Goal: Find contact information: Find contact information

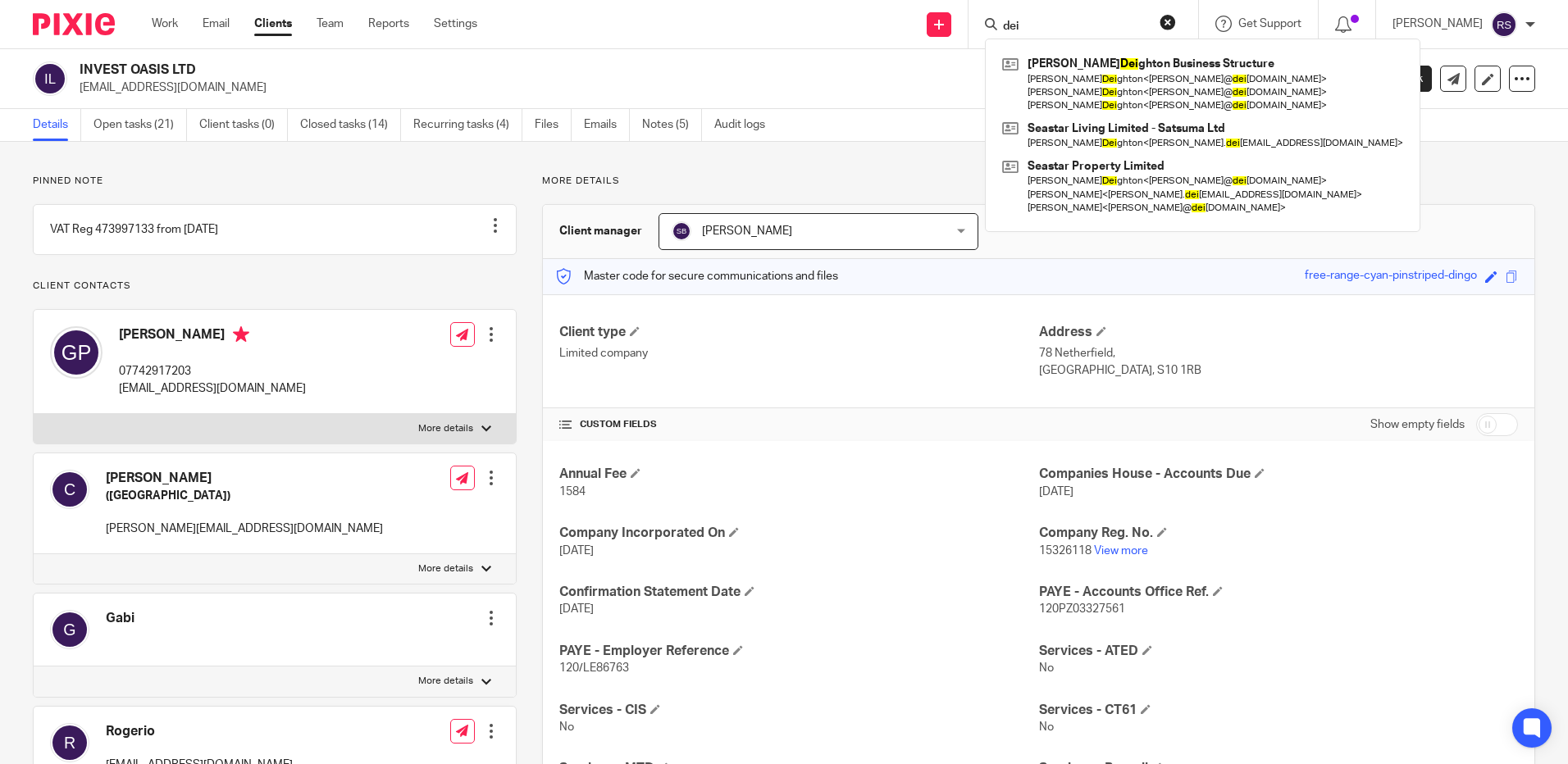
click at [875, 18] on div "Send new email Create task Add client dei [PERSON_NAME] ghton Business Structur…" at bounding box center [1034, 24] width 1066 height 48
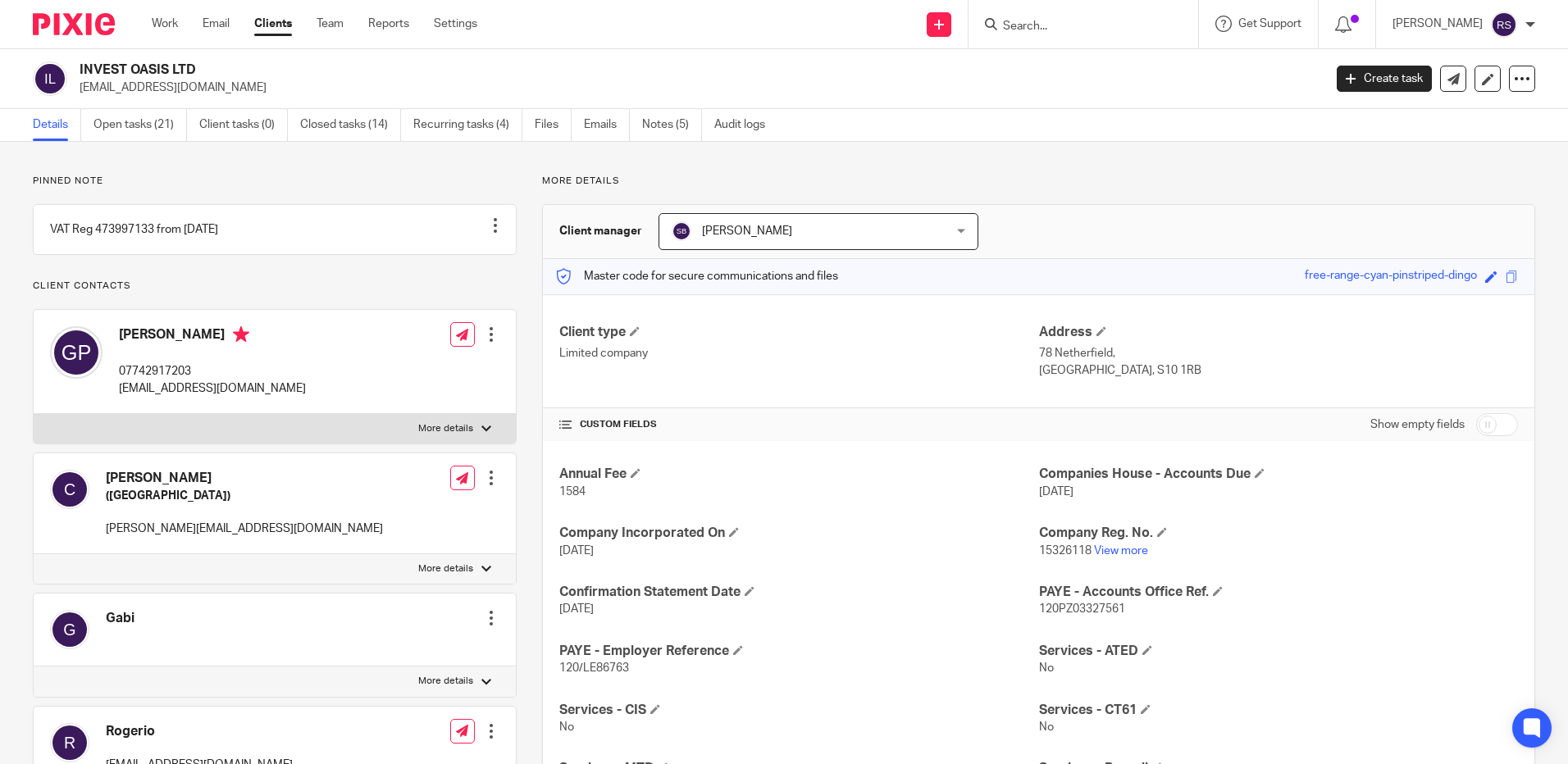
click at [1072, 22] on input "Search" at bounding box center [1075, 27] width 148 height 15
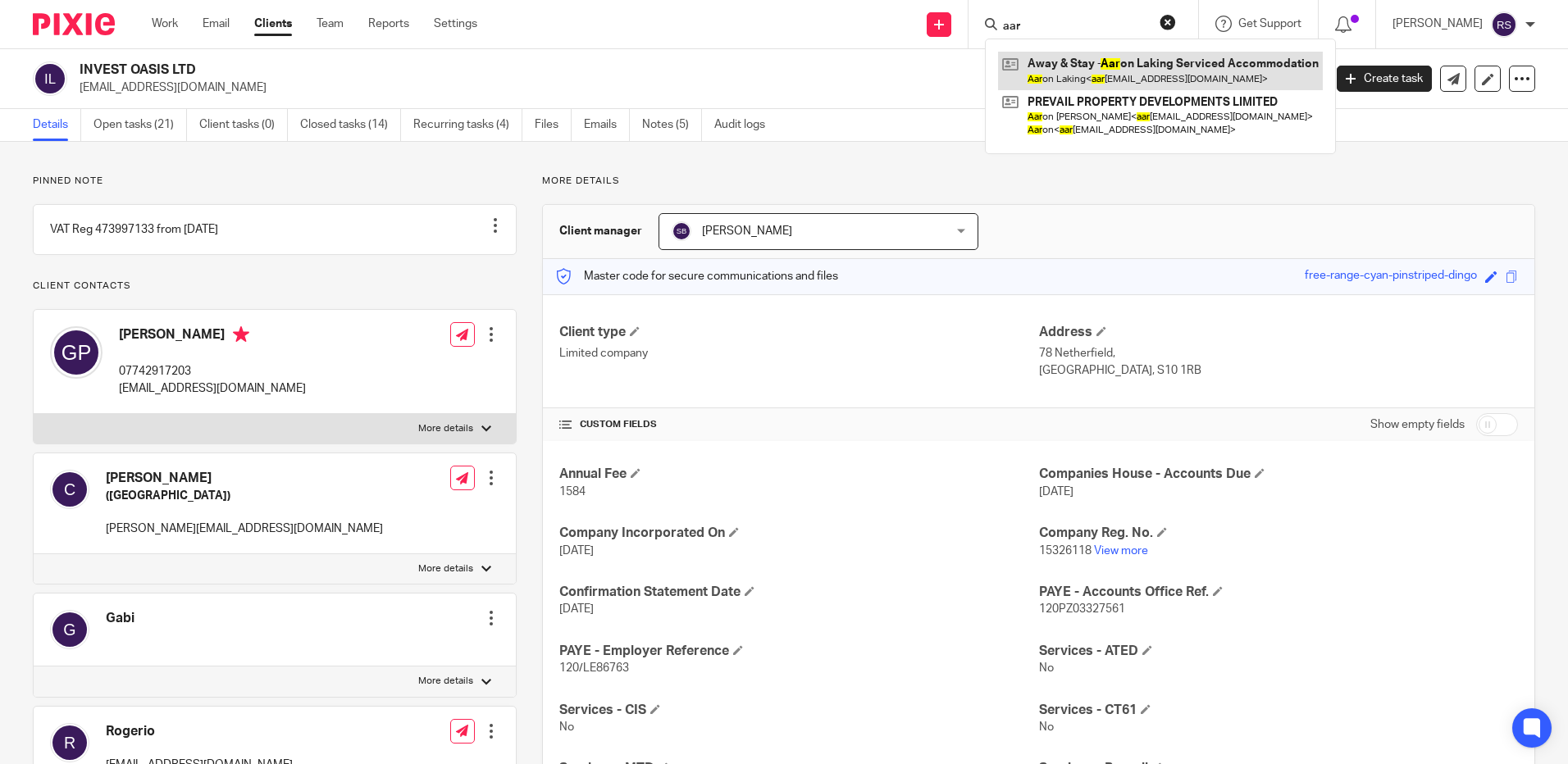
type input "aar"
click at [1127, 73] on link at bounding box center [1160, 71] width 325 height 38
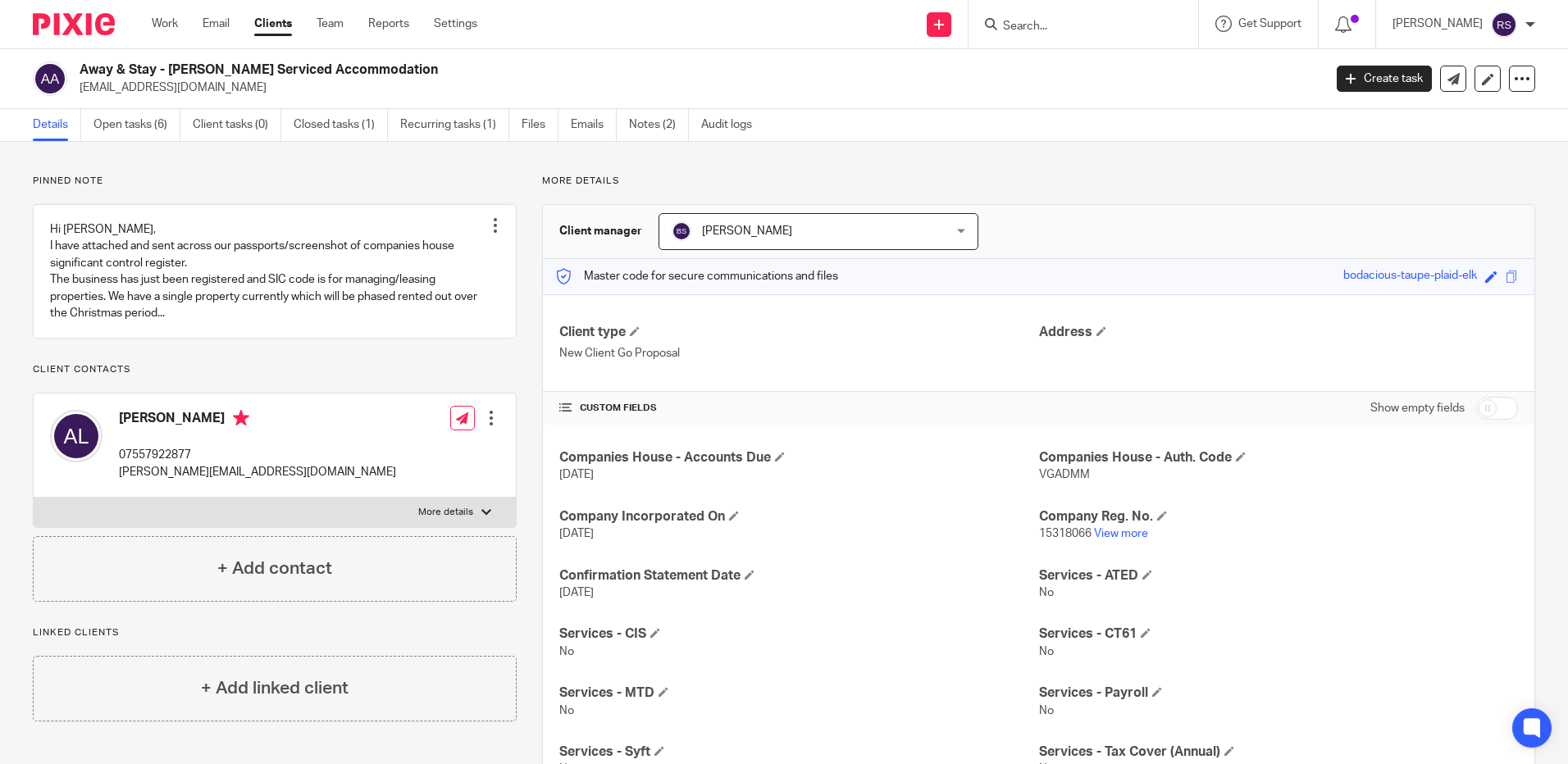
click at [482, 517] on div at bounding box center [486, 512] width 9 height 9
click at [34, 498] on input "More details" at bounding box center [33, 497] width 1 height 1
checkbox input "true"
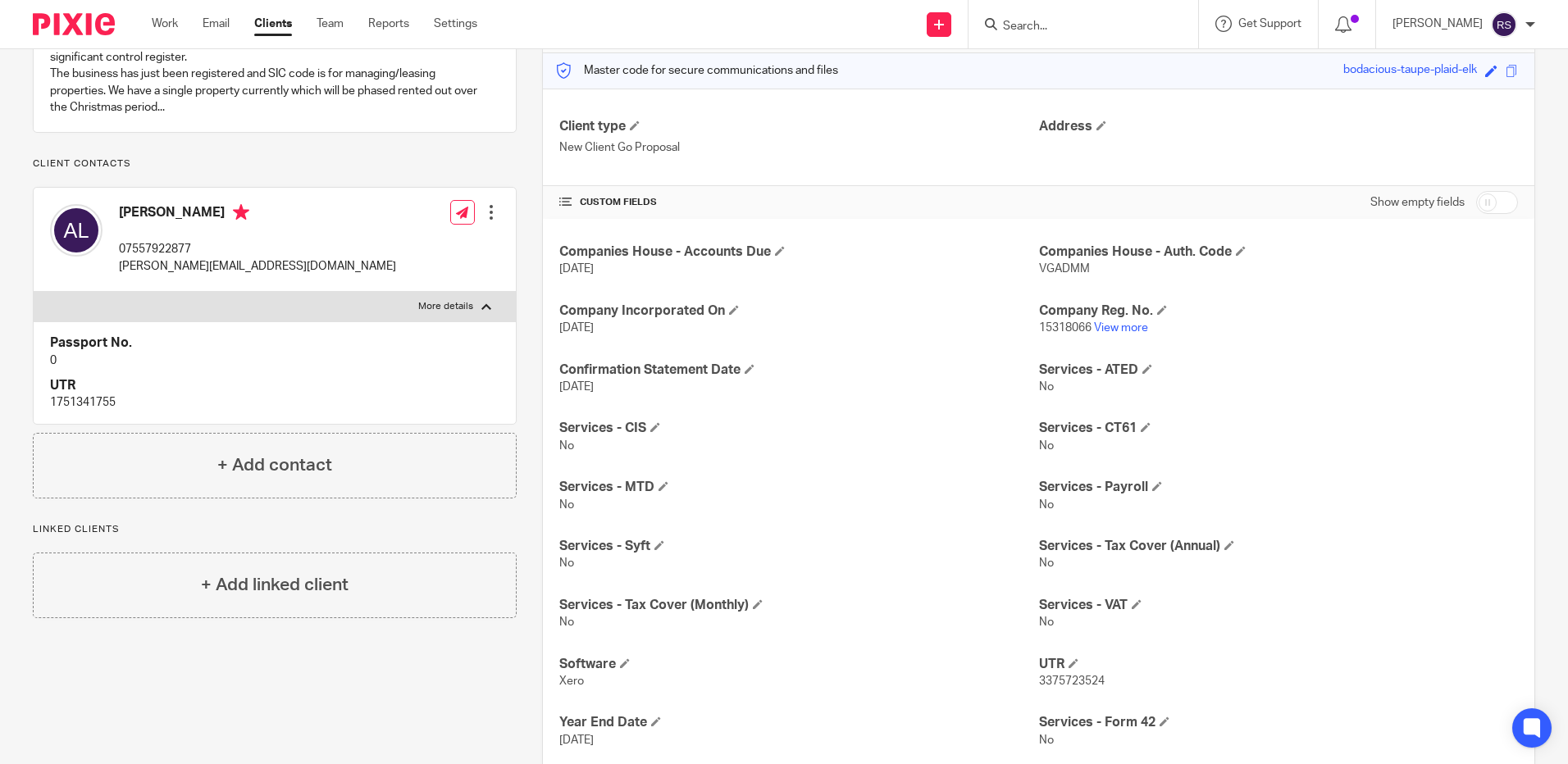
scroll to position [246, 0]
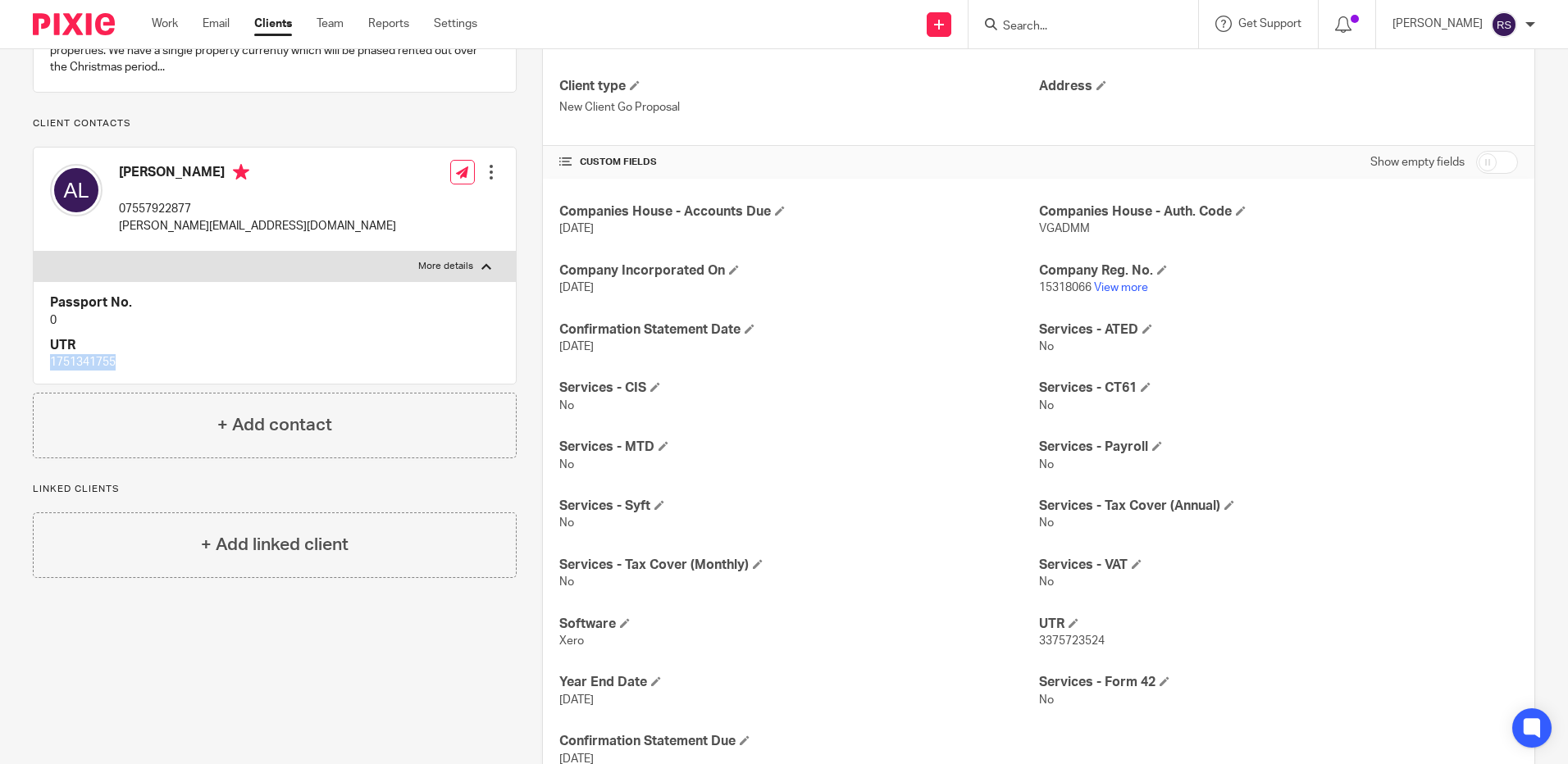
drag, startPoint x: 114, startPoint y: 385, endPoint x: 27, endPoint y: 383, distance: 87.0
click at [27, 383] on div "Pinned note Hi Steve, I have attached and sent across our passports/screenshot …" at bounding box center [262, 360] width 509 height 864
copy p "1751341755"
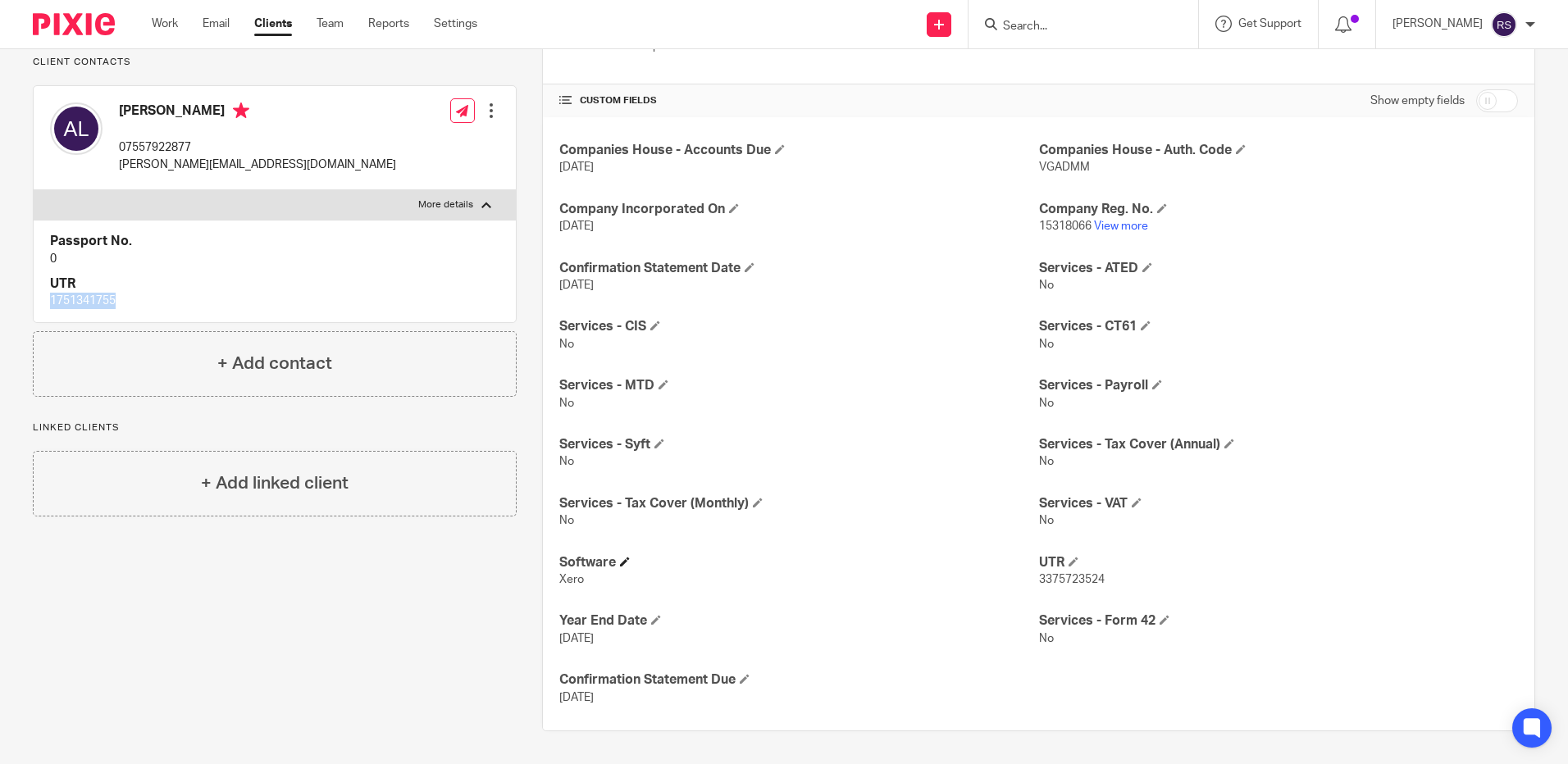
scroll to position [0, 0]
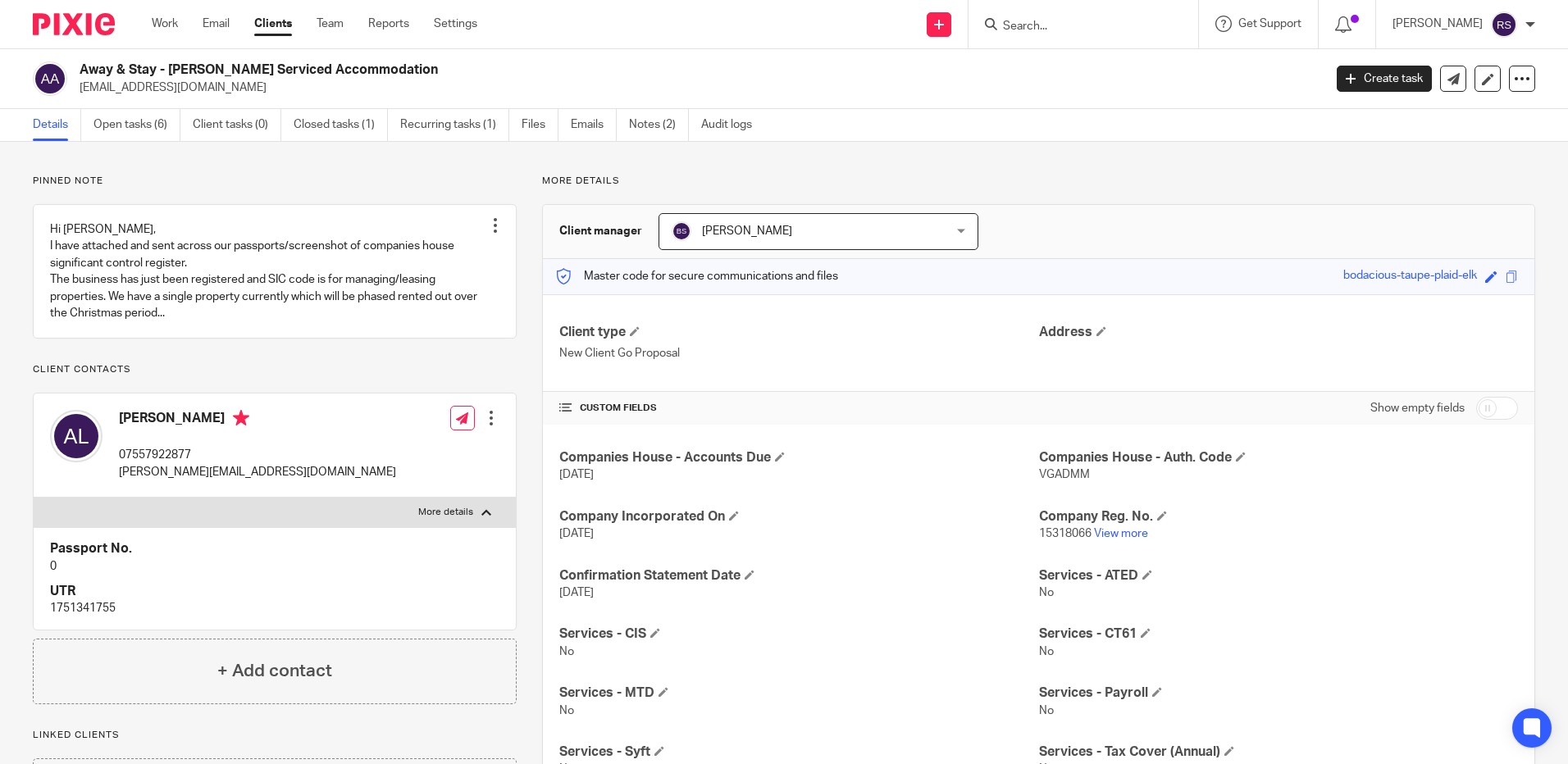
click at [1054, 34] on input "Search" at bounding box center [1075, 27] width 148 height 15
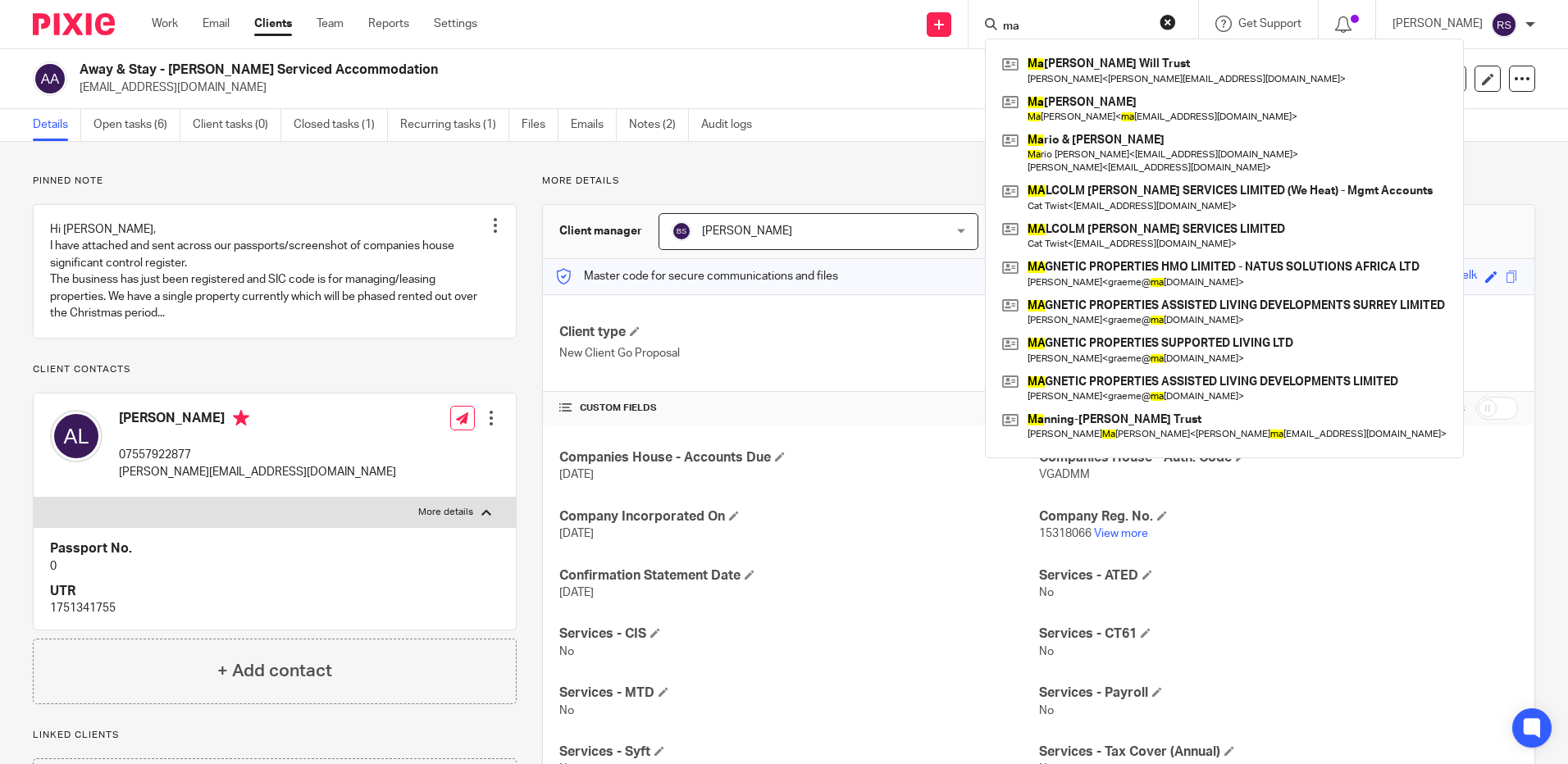
type input "m"
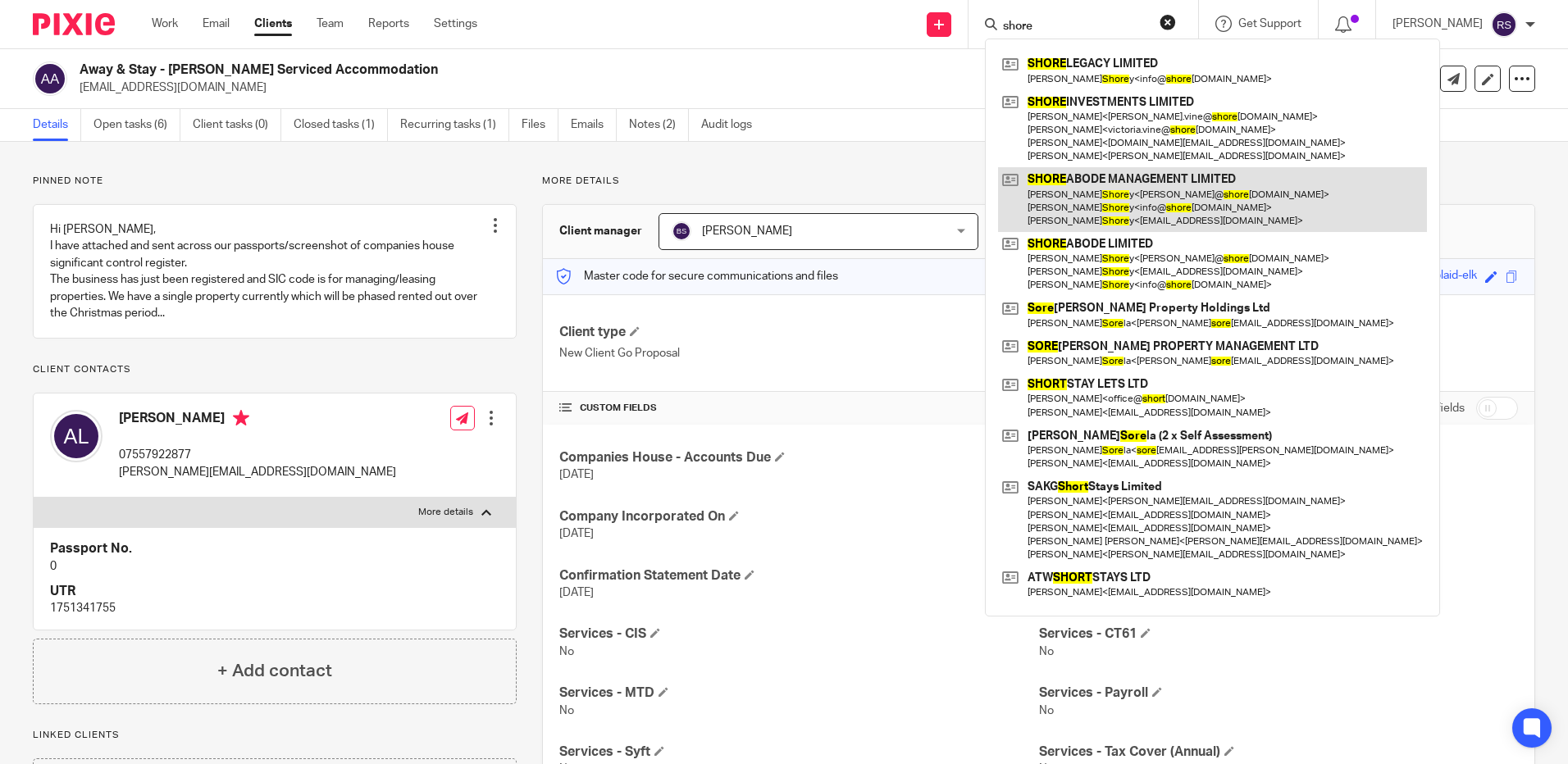
type input "shore"
click at [1167, 192] on link at bounding box center [1212, 199] width 429 height 65
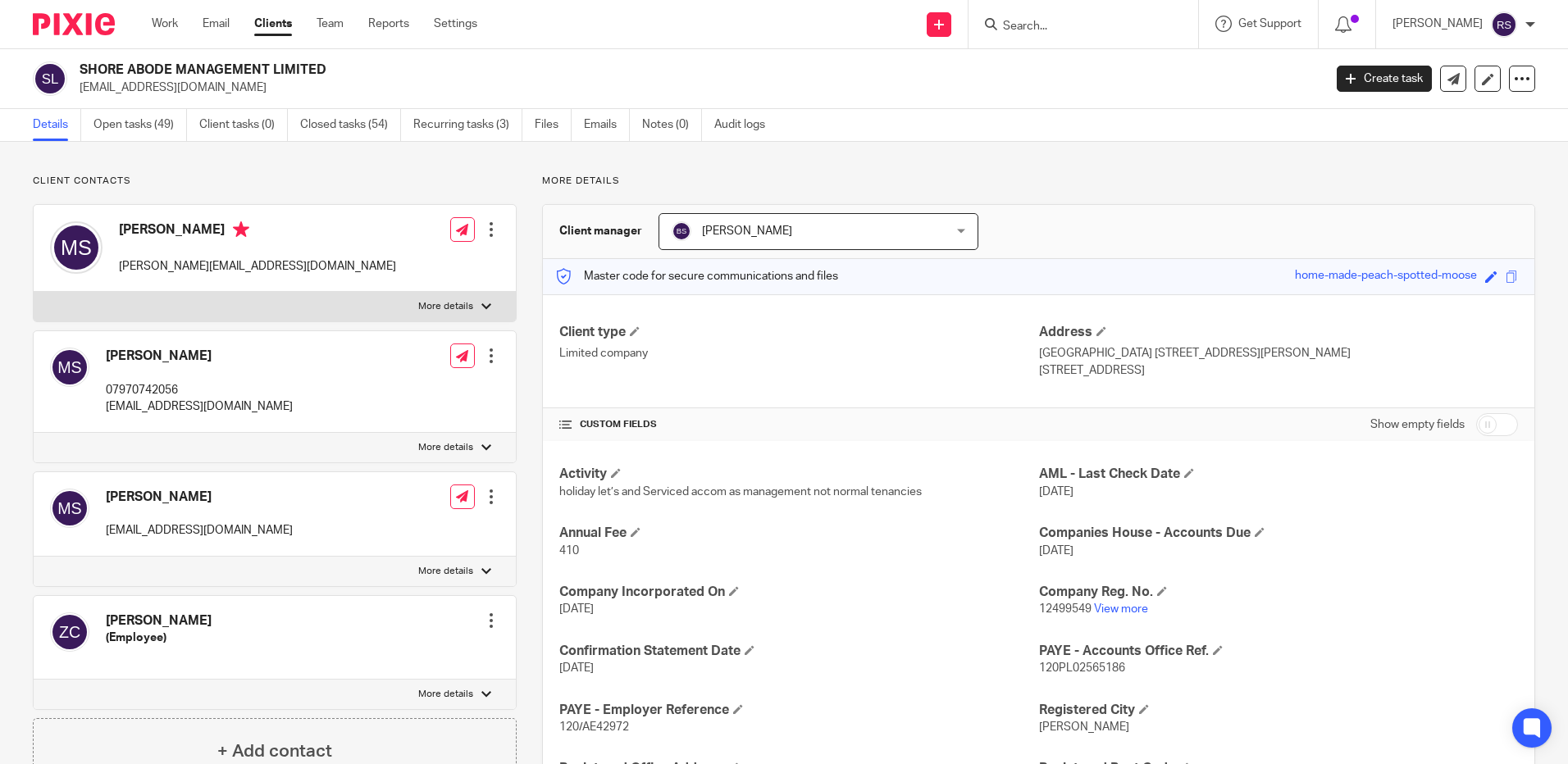
click at [1030, 28] on input "Search" at bounding box center [1075, 27] width 148 height 15
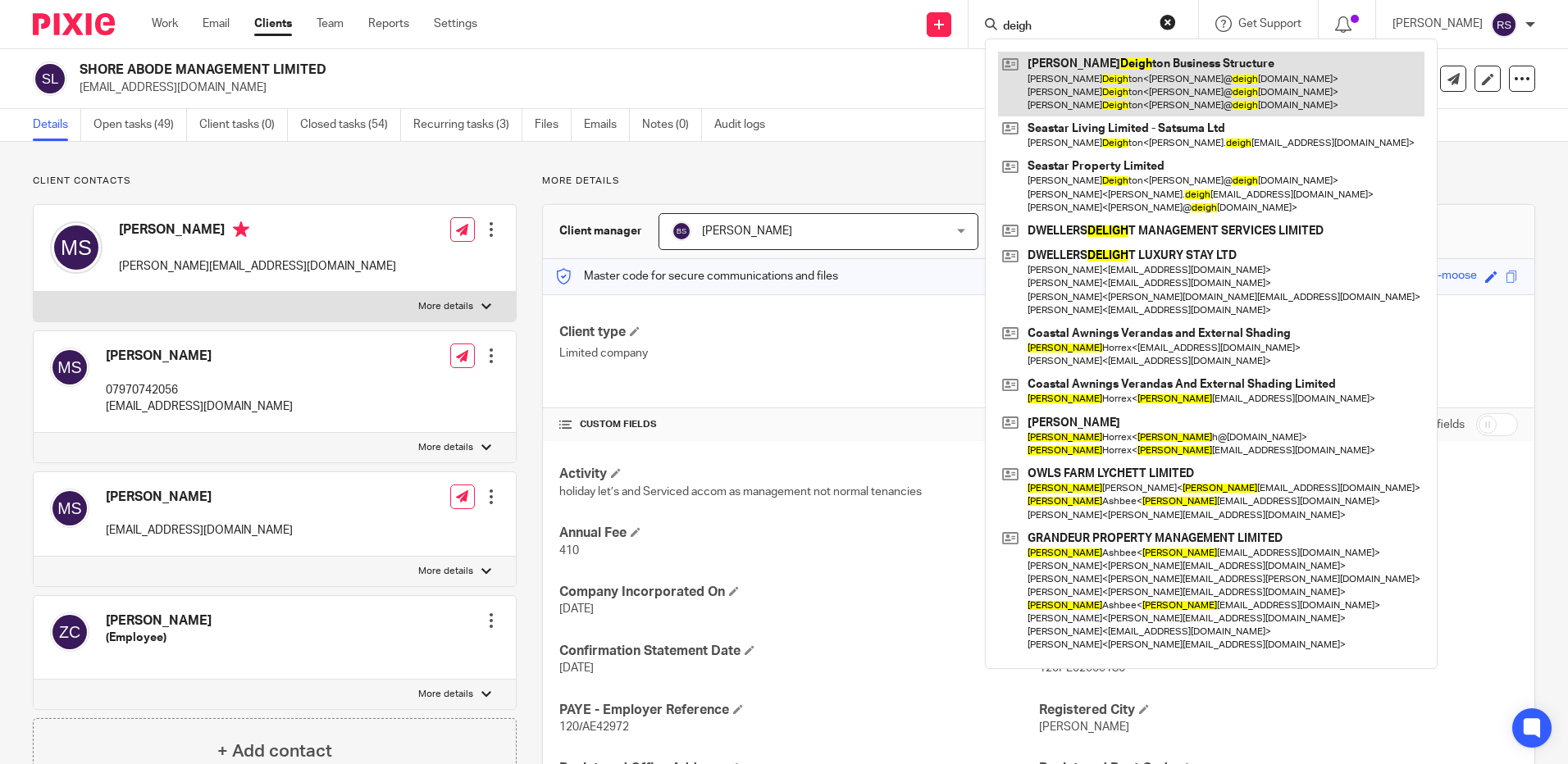
type input "deigh"
click at [1139, 72] on link at bounding box center [1211, 84] width 427 height 65
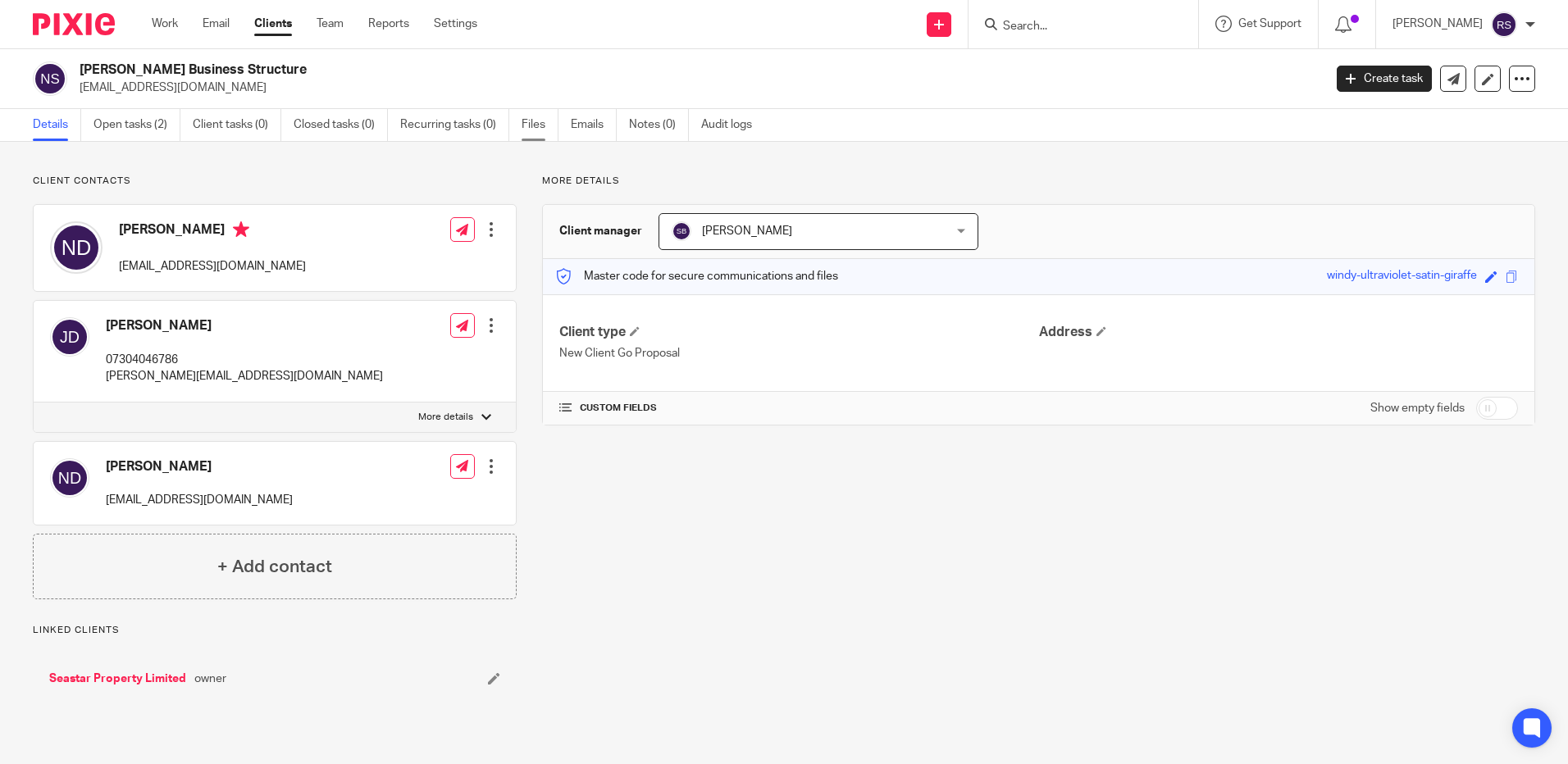
click at [528, 123] on link "Files" at bounding box center [540, 124] width 37 height 32
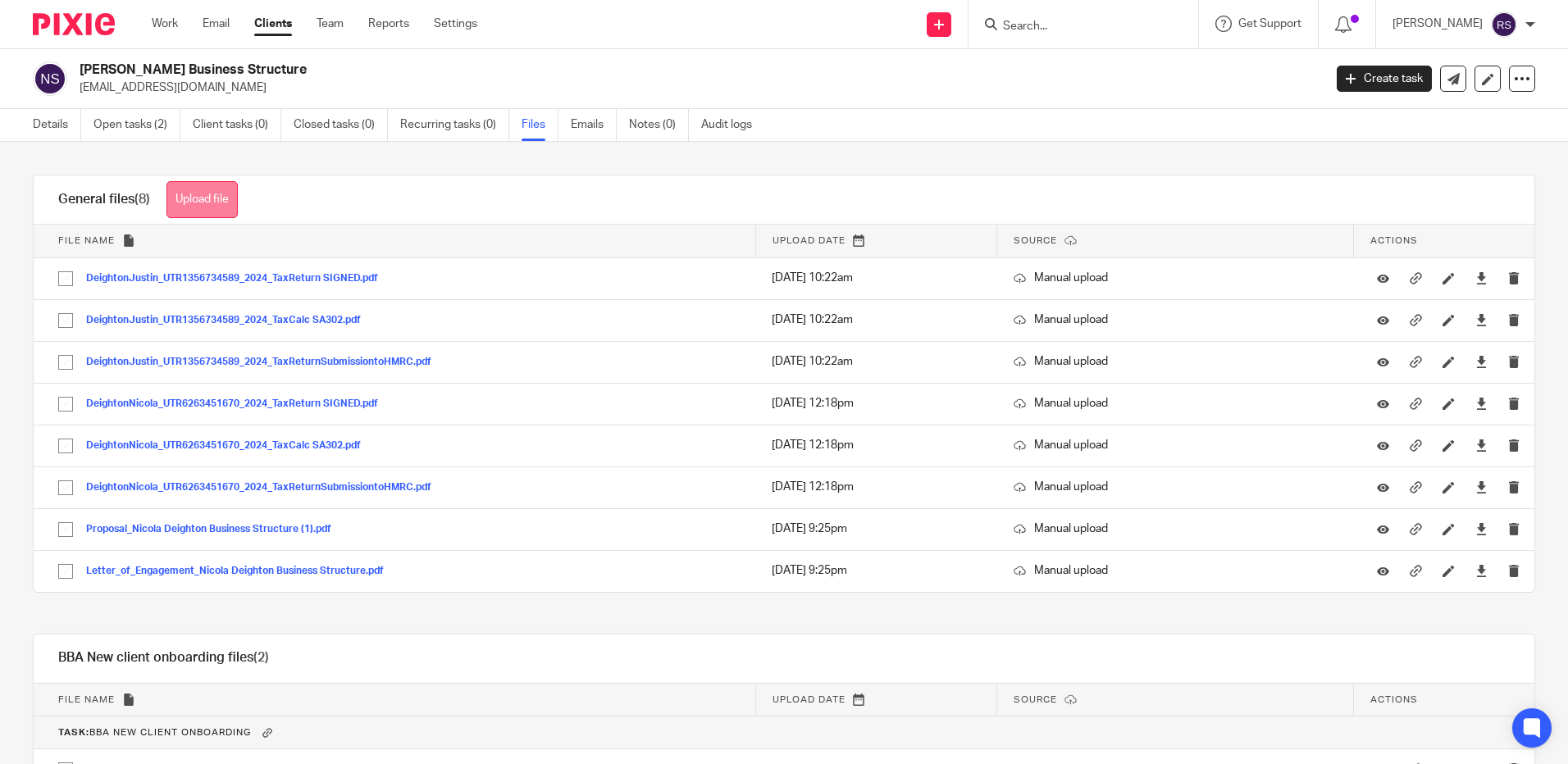
click at [209, 204] on button "Upload file" at bounding box center [202, 199] width 72 height 37
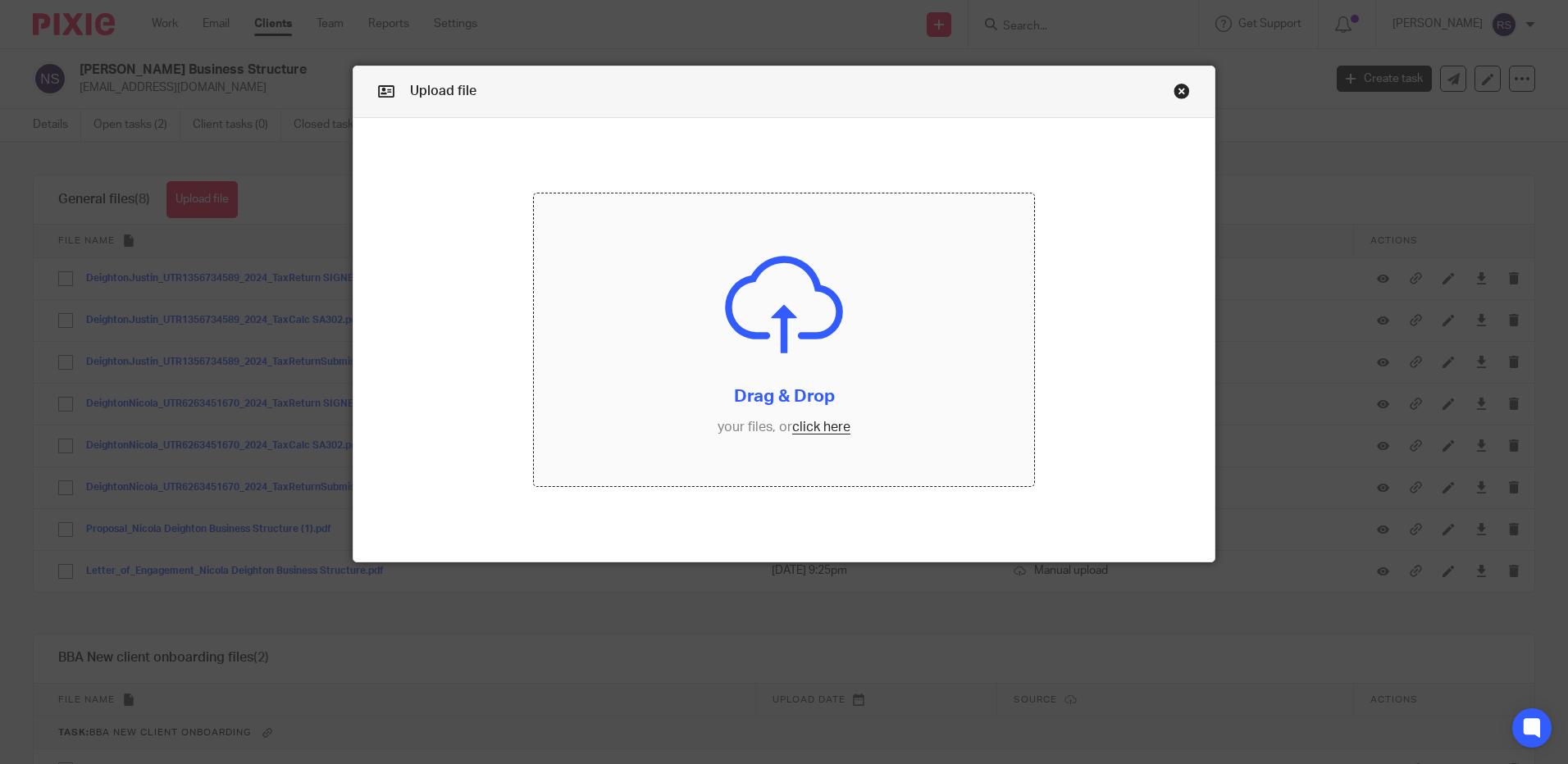
click at [824, 433] on input "file" at bounding box center [783, 339] width 500 height 293
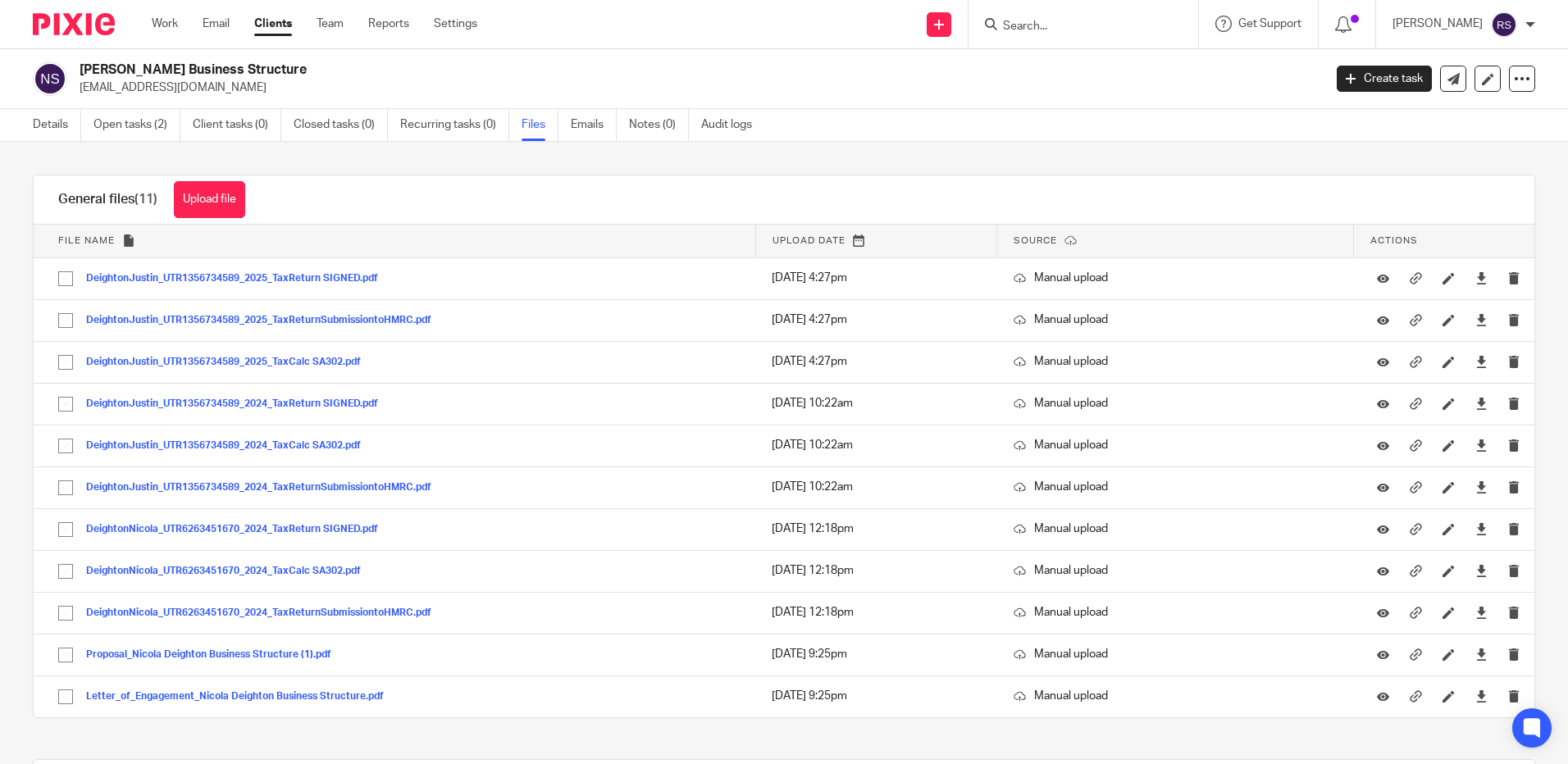
click at [1050, 33] on div at bounding box center [1084, 24] width 230 height 48
click at [1040, 23] on input "Search" at bounding box center [1075, 27] width 148 height 15
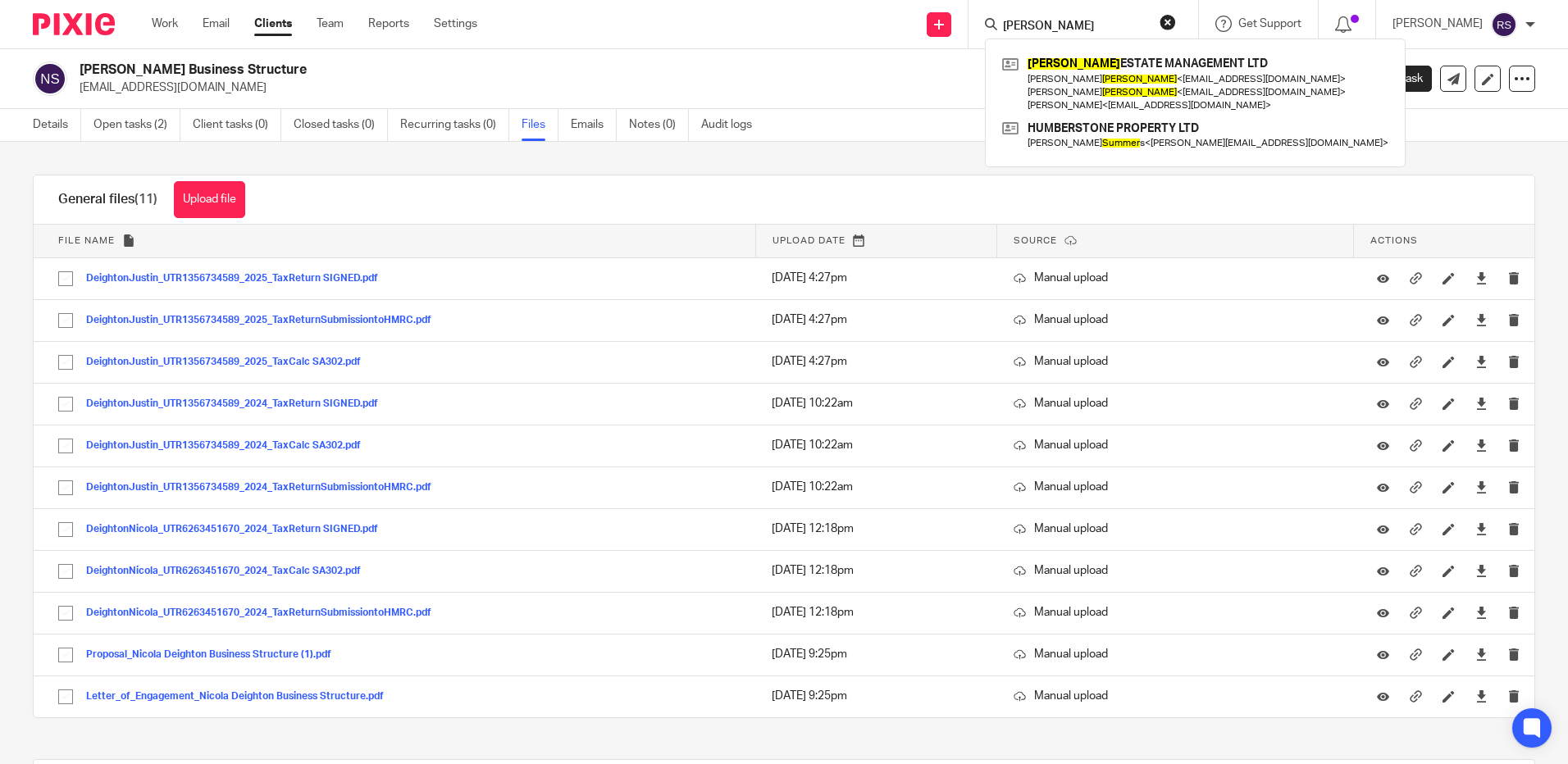
type input "[PERSON_NAME]"
drag, startPoint x: 1055, startPoint y: 27, endPoint x: 777, endPoint y: -3, distance: 279.6
click at [777, 0] on html "Work Email Clients Team Reports Settings Work Email Clients Team Reports Settin…" at bounding box center [784, 382] width 1568 height 764
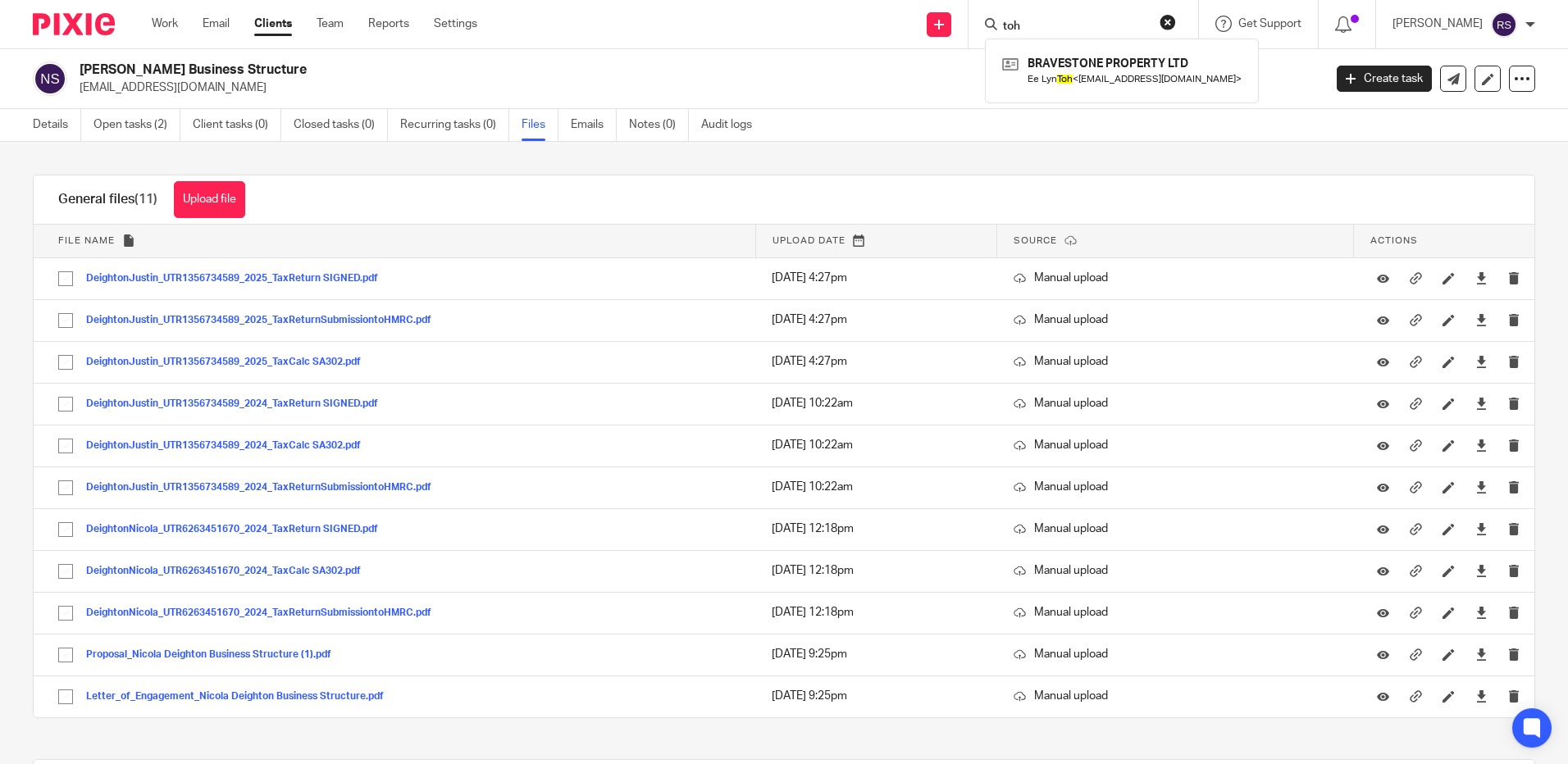
type input "toh"
drag, startPoint x: 1055, startPoint y: 26, endPoint x: 891, endPoint y: 23, distance: 164.0
click at [891, 23] on div "Send new email Create task Add client toh BRAVESTONE PROPERTY LTD Ee Lyn Toh < …" at bounding box center [1034, 24] width 1066 height 48
click at [1040, 34] on input "Search" at bounding box center [1075, 27] width 148 height 15
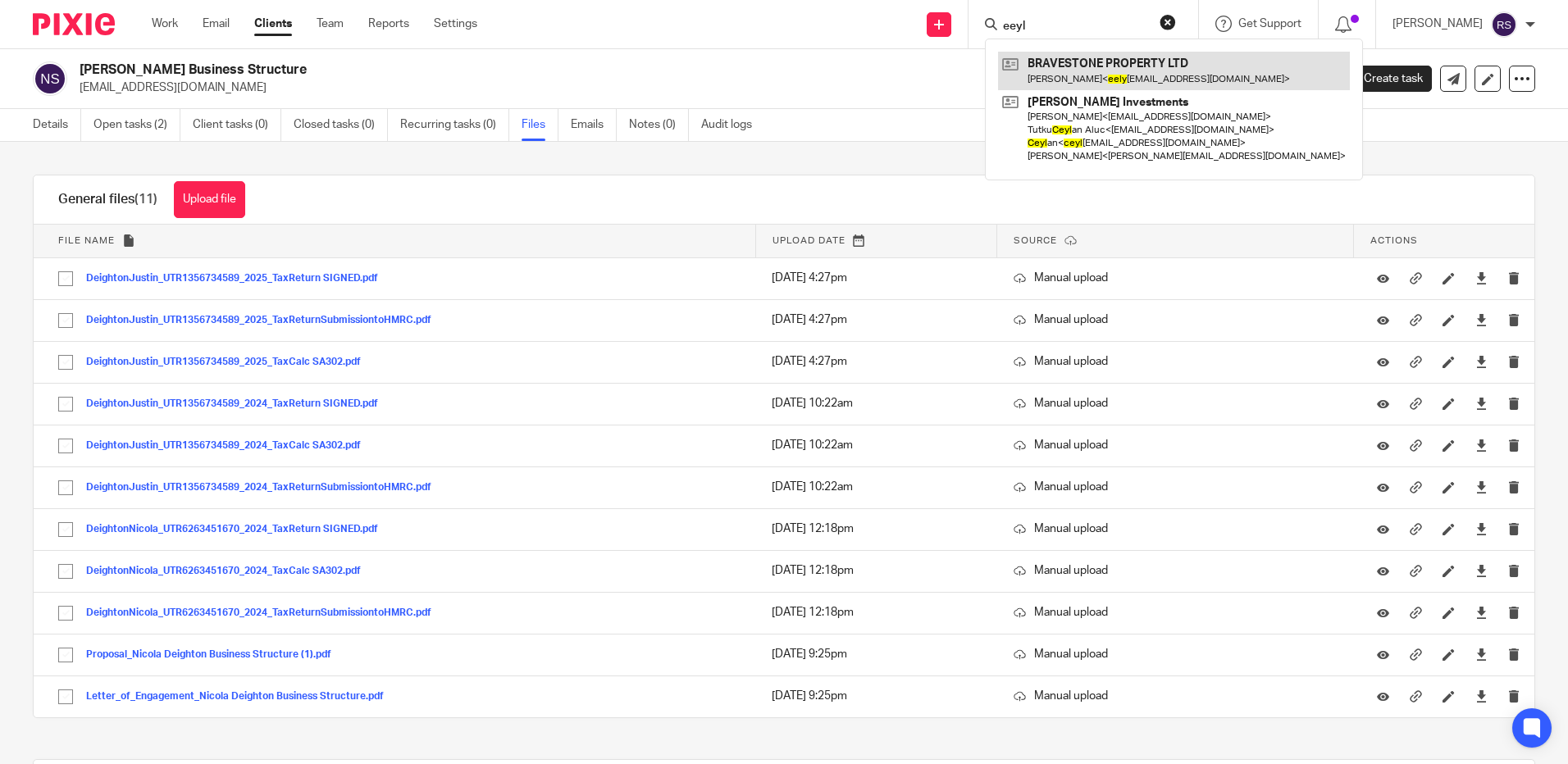
type input "eeyl"
click at [1130, 74] on link at bounding box center [1173, 71] width 351 height 38
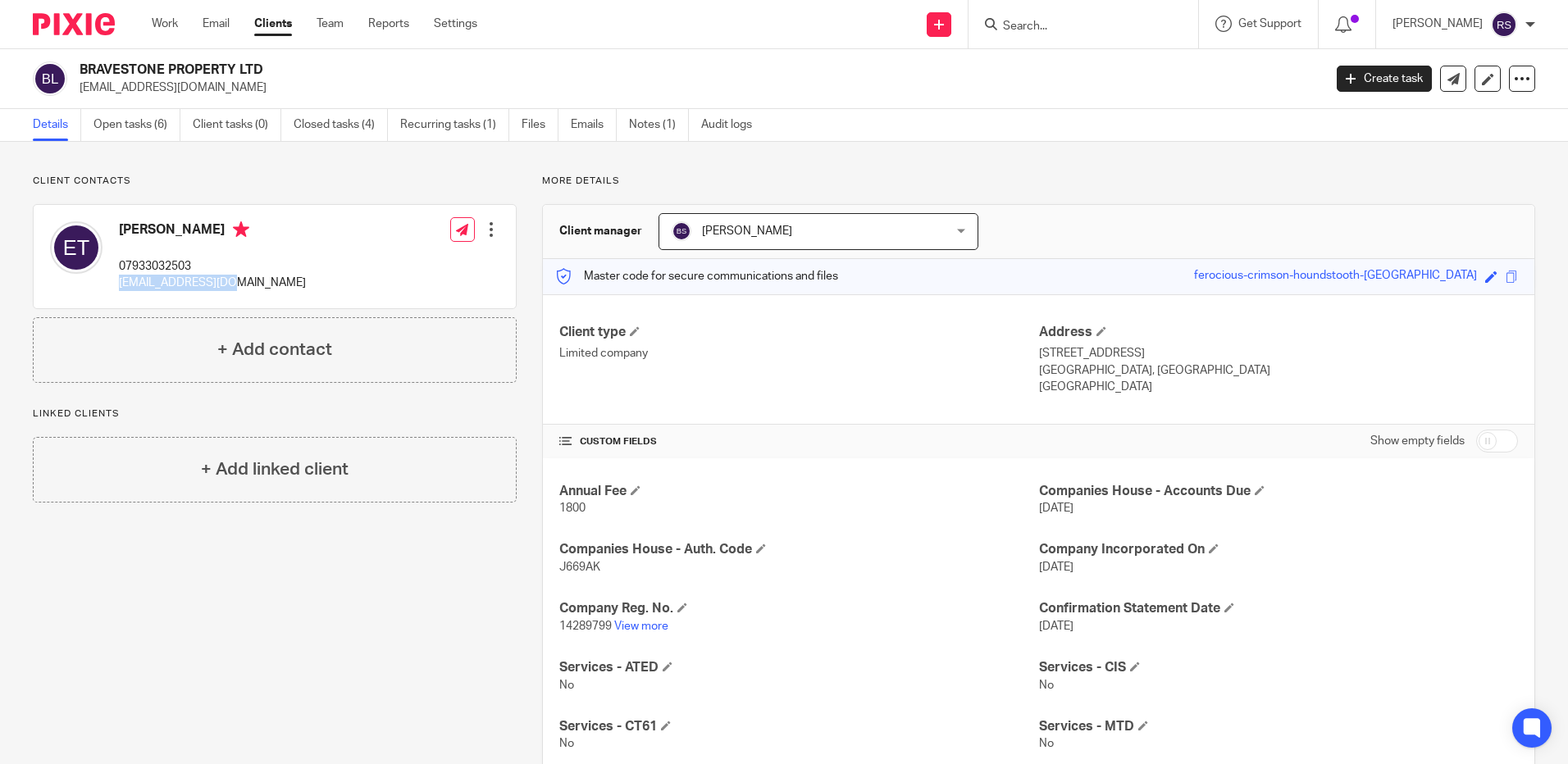
drag, startPoint x: 245, startPoint y: 290, endPoint x: 116, endPoint y: 289, distance: 129.0
click at [116, 289] on div "[PERSON_NAME] 07933032503 [EMAIL_ADDRESS][DOMAIN_NAME] Edit contact Create clie…" at bounding box center [275, 256] width 482 height 104
copy p "[EMAIL_ADDRESS][DOMAIN_NAME]"
click at [1024, 29] on input "Search" at bounding box center [1075, 27] width 148 height 15
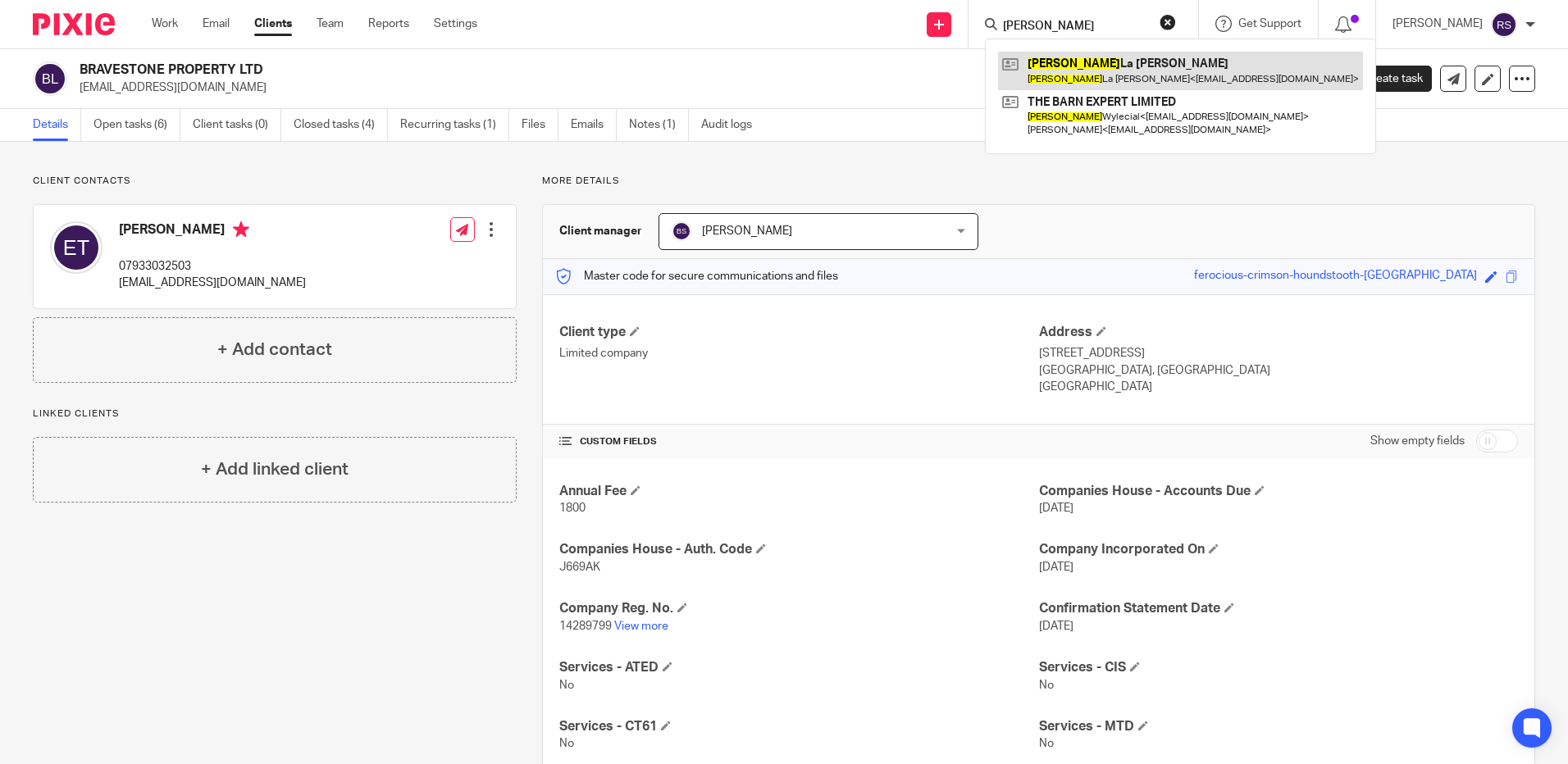
type input "[PERSON_NAME]"
click at [1141, 72] on link at bounding box center [1180, 71] width 365 height 38
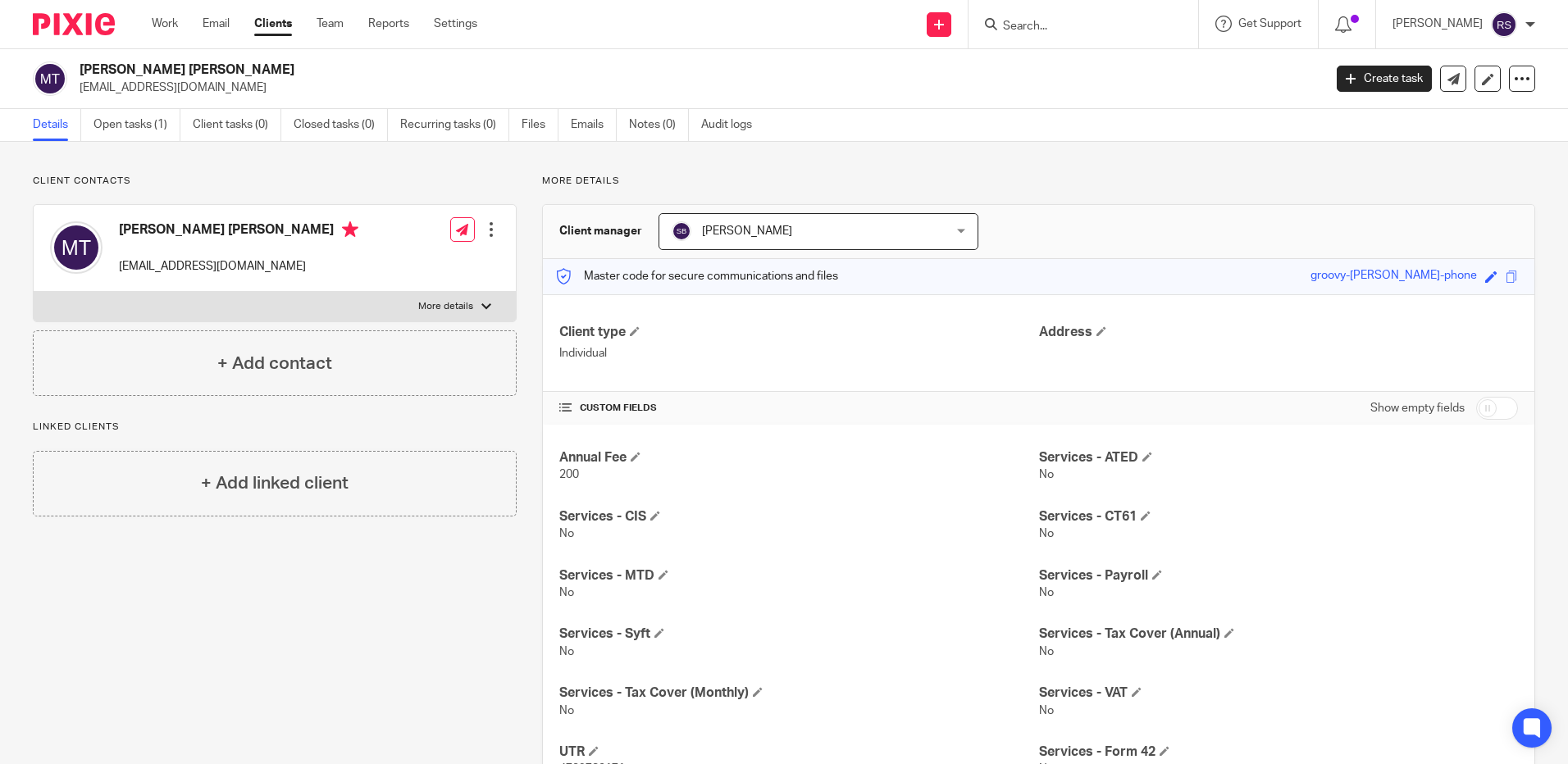
click at [467, 312] on p "More details" at bounding box center [446, 306] width 55 height 13
click at [34, 292] on input "More details" at bounding box center [33, 291] width 1 height 1
checkbox input "true"
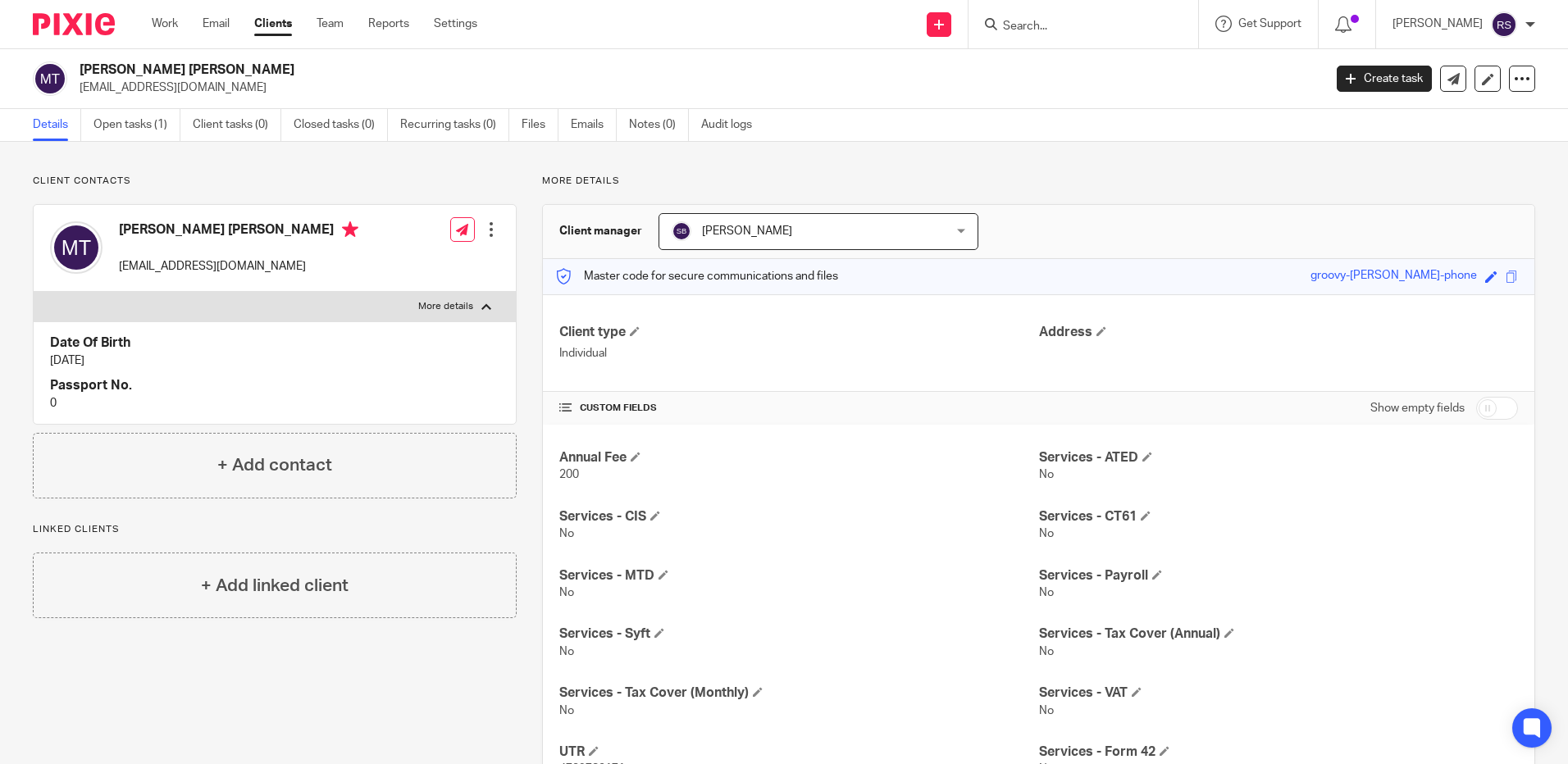
click at [484, 225] on div at bounding box center [490, 229] width 16 height 16
click at [395, 269] on link "Edit contact" at bounding box center [413, 266] width 156 height 24
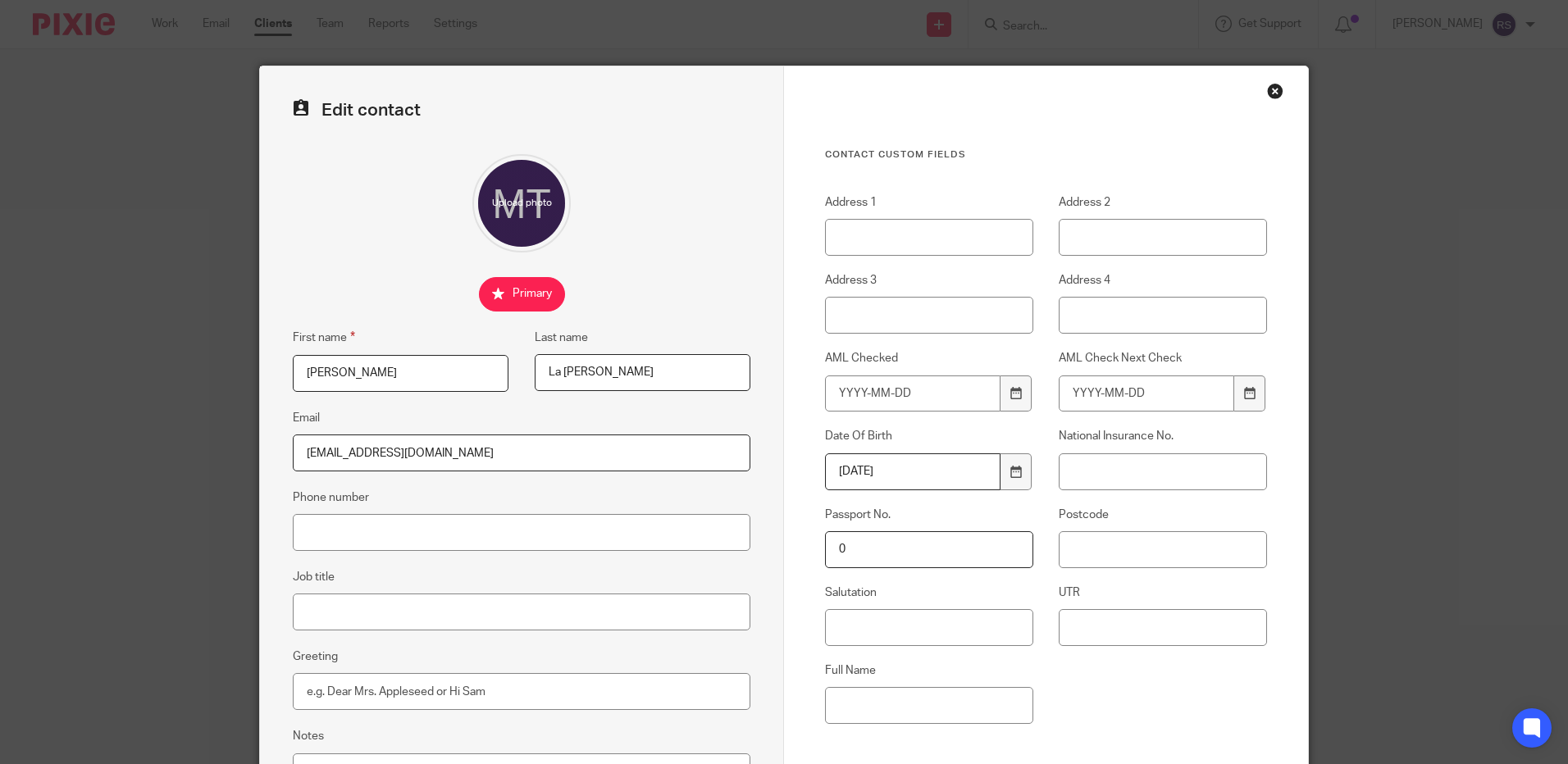
drag, startPoint x: 317, startPoint y: 451, endPoint x: 558, endPoint y: 447, distance: 241.0
click at [224, 449] on div "Edit contact First name Monica Last name La Russa Tusek Email hello@m8mproperti…" at bounding box center [784, 382] width 1568 height 764
paste input ""Monica LA RUSSA" <larussa1@hotmail.com>"
click at [540, 458] on input ""Monica LA RUSSA" <larussa1@hotmail.com>" at bounding box center [522, 452] width 458 height 37
drag, startPoint x: 408, startPoint y: 450, endPoint x: 217, endPoint y: 449, distance: 191.0
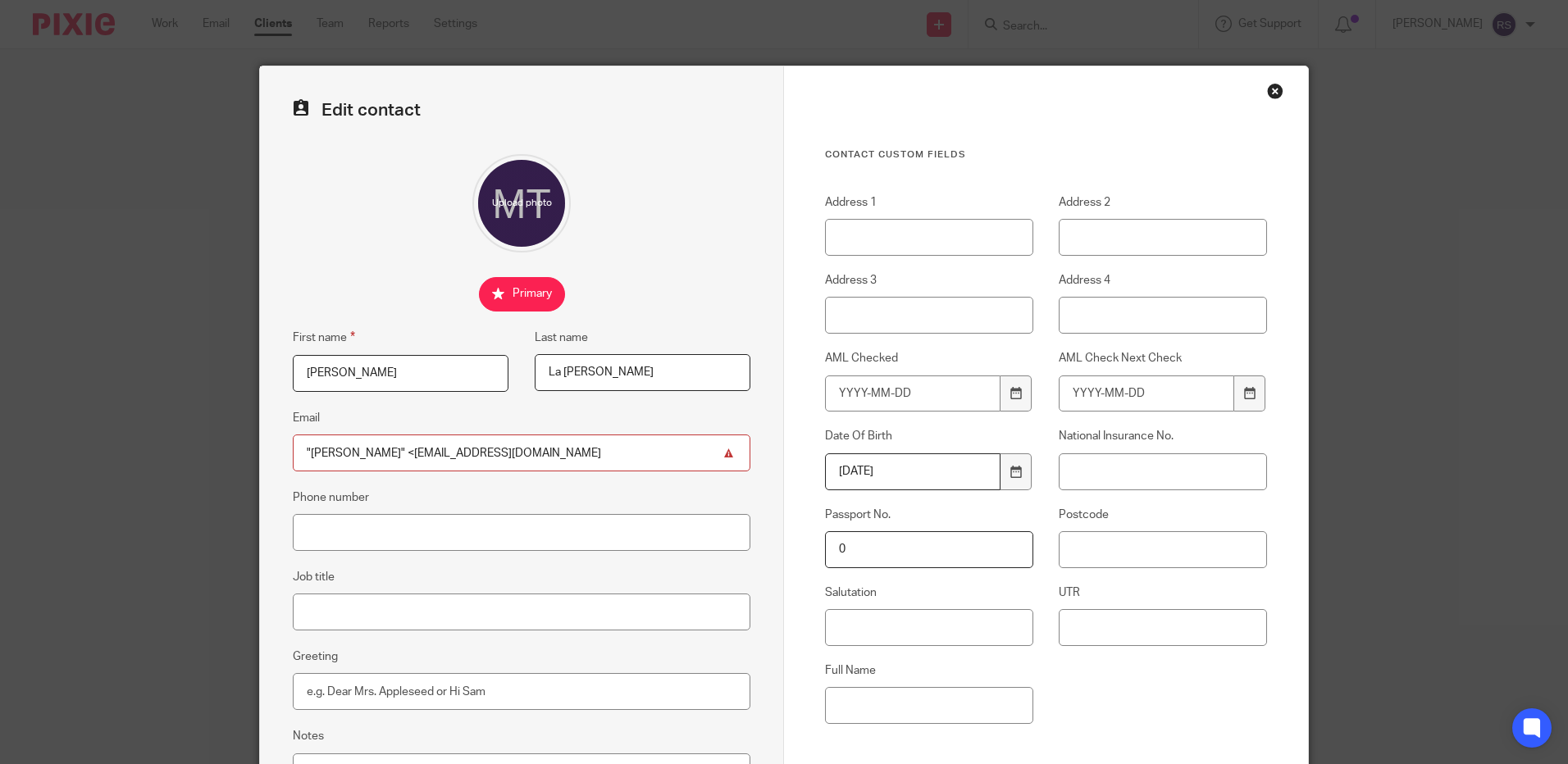
click at [217, 449] on div "Edit contact First name Monica Last name La Russa Tusek Email "Monica LA RUSSA"…" at bounding box center [784, 382] width 1568 height 764
drag, startPoint x: 442, startPoint y: 452, endPoint x: 239, endPoint y: 445, distance: 203.1
click at [239, 445] on div "Edit contact First name Monica Last name La Russa Tusek Email larussa1@hotmail.…" at bounding box center [784, 382] width 1568 height 764
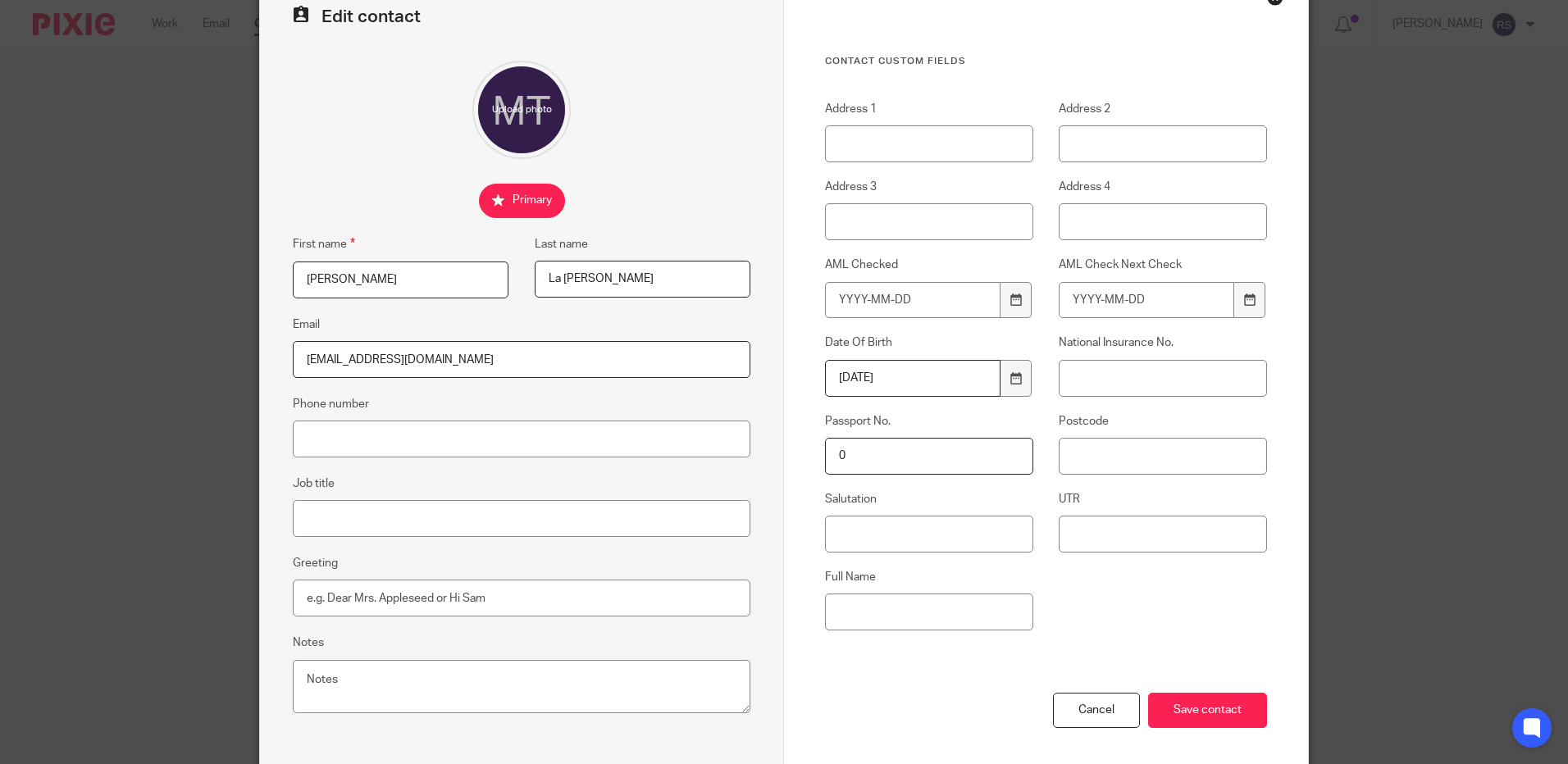
scroll to position [165, 0]
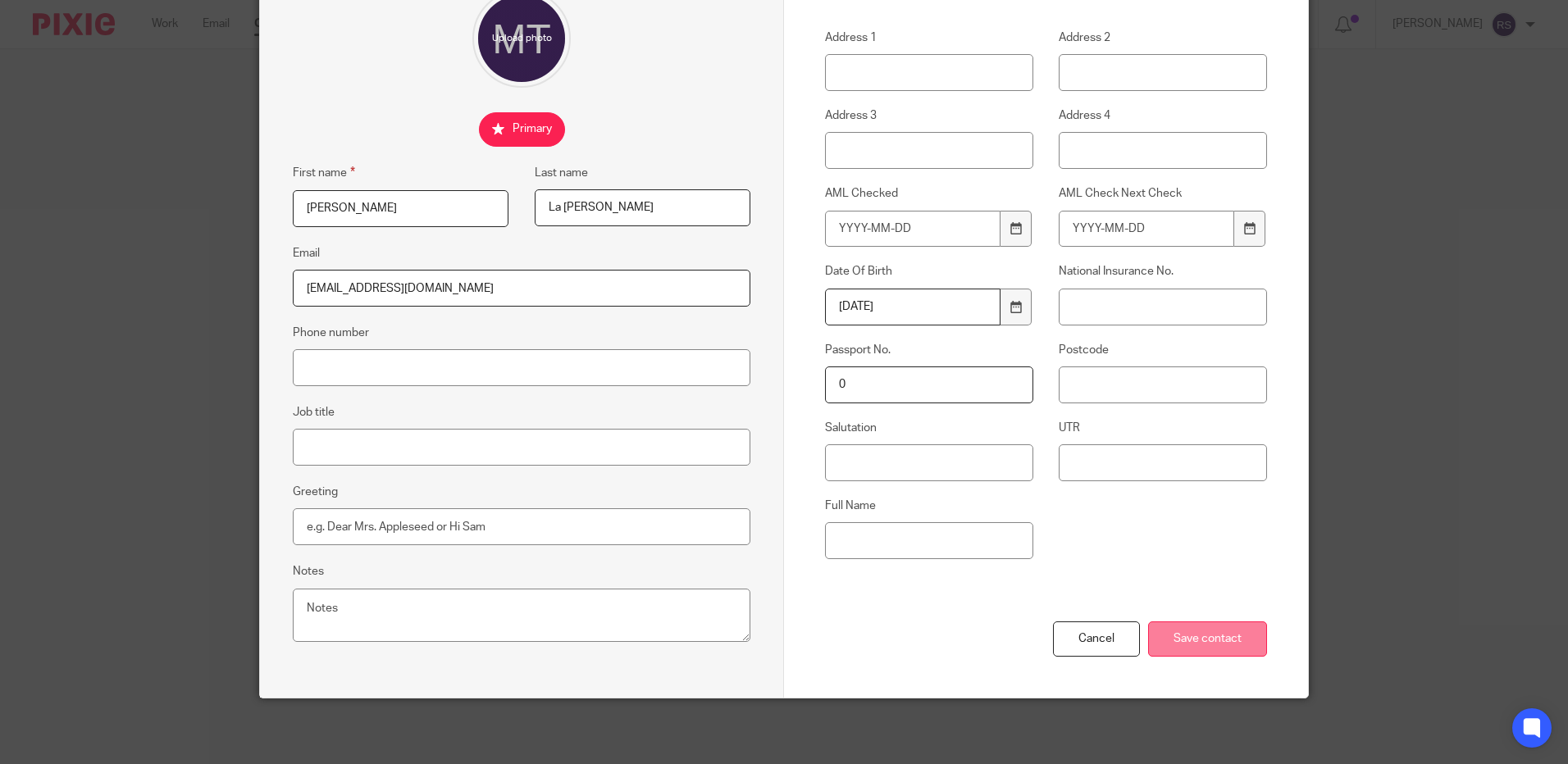
type input "[EMAIL_ADDRESS][DOMAIN_NAME]"
click at [1232, 645] on input "Save contact" at bounding box center [1208, 639] width 119 height 35
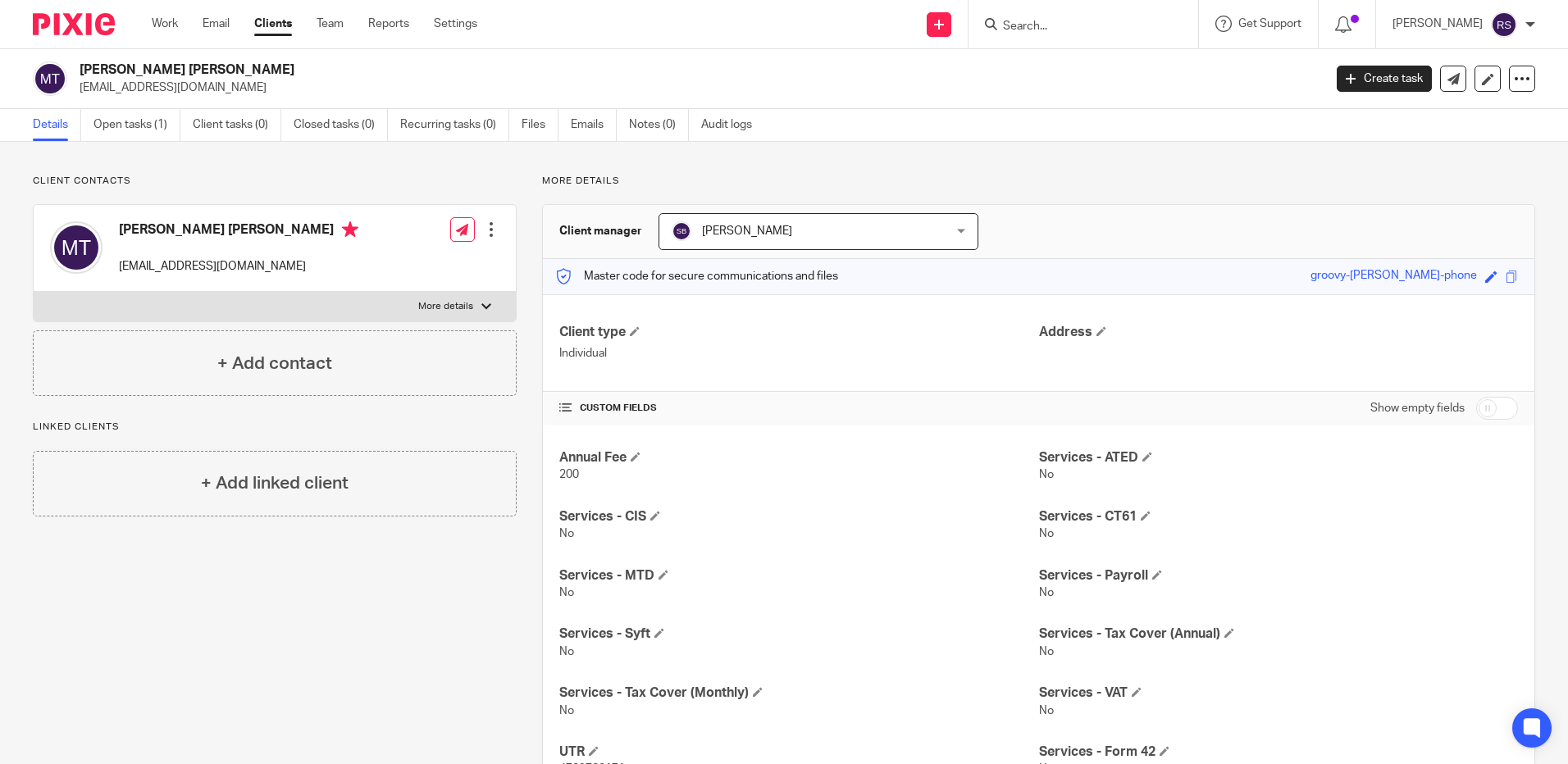
click at [1046, 24] on input "Search" at bounding box center [1075, 27] width 148 height 15
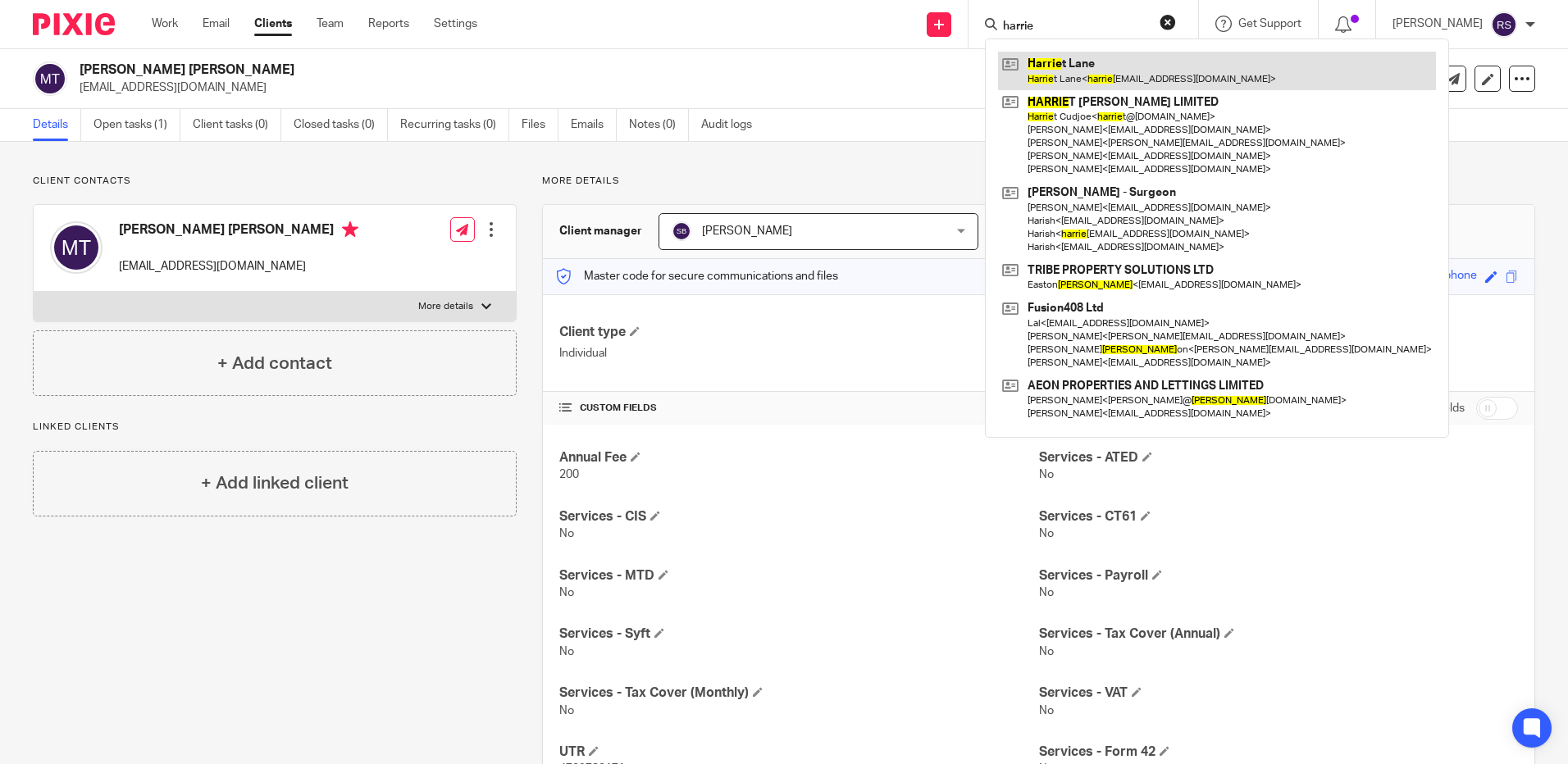
type input "harrie"
click at [1133, 83] on link at bounding box center [1217, 71] width 438 height 38
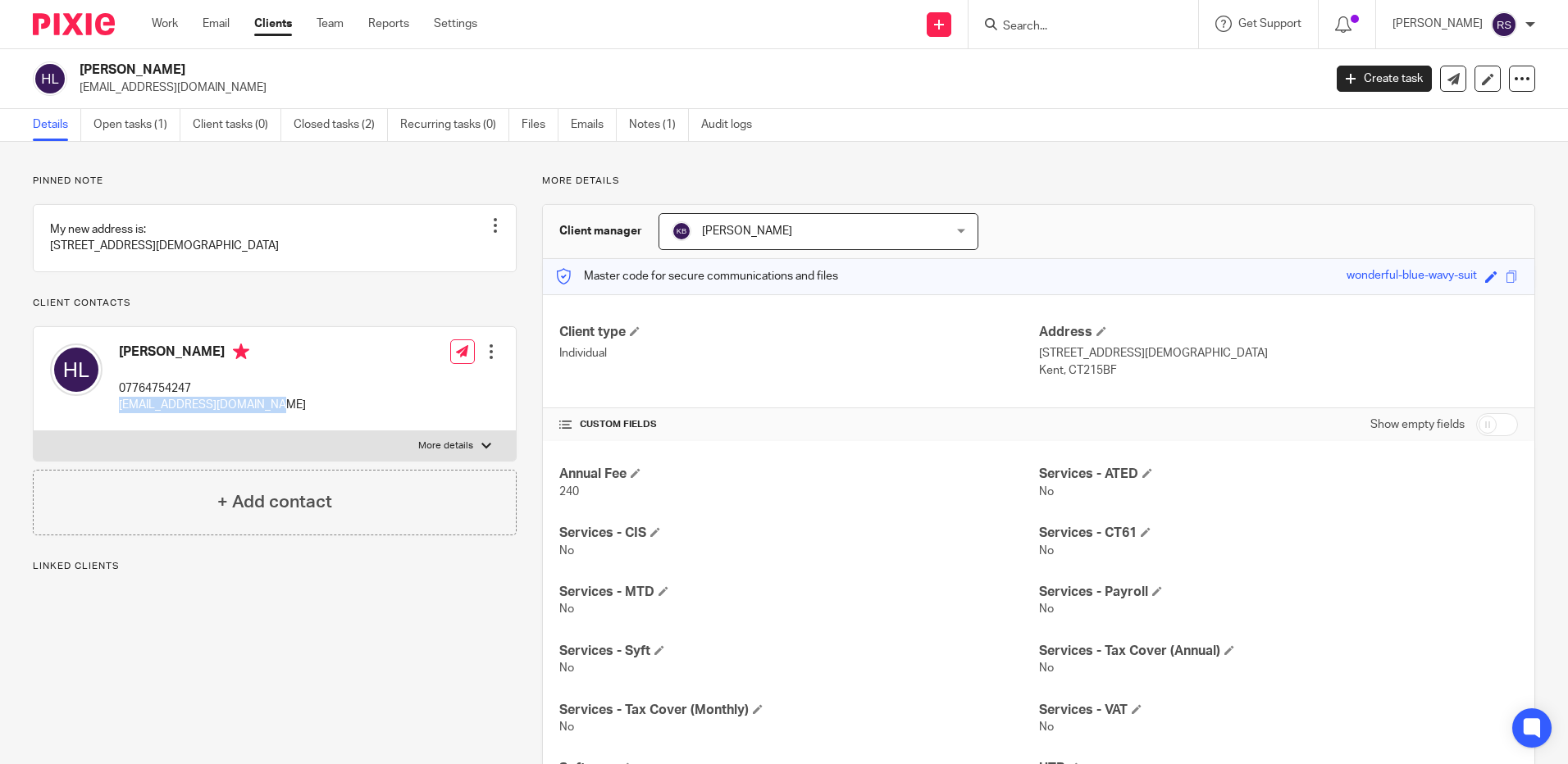
click at [119, 432] on div "[PERSON_NAME] 07764754247 [EMAIL_ADDRESS][DOMAIN_NAME] Edit contact Create clie…" at bounding box center [275, 379] width 482 height 104
click at [1100, 24] on input "Search" at bounding box center [1075, 27] width 148 height 15
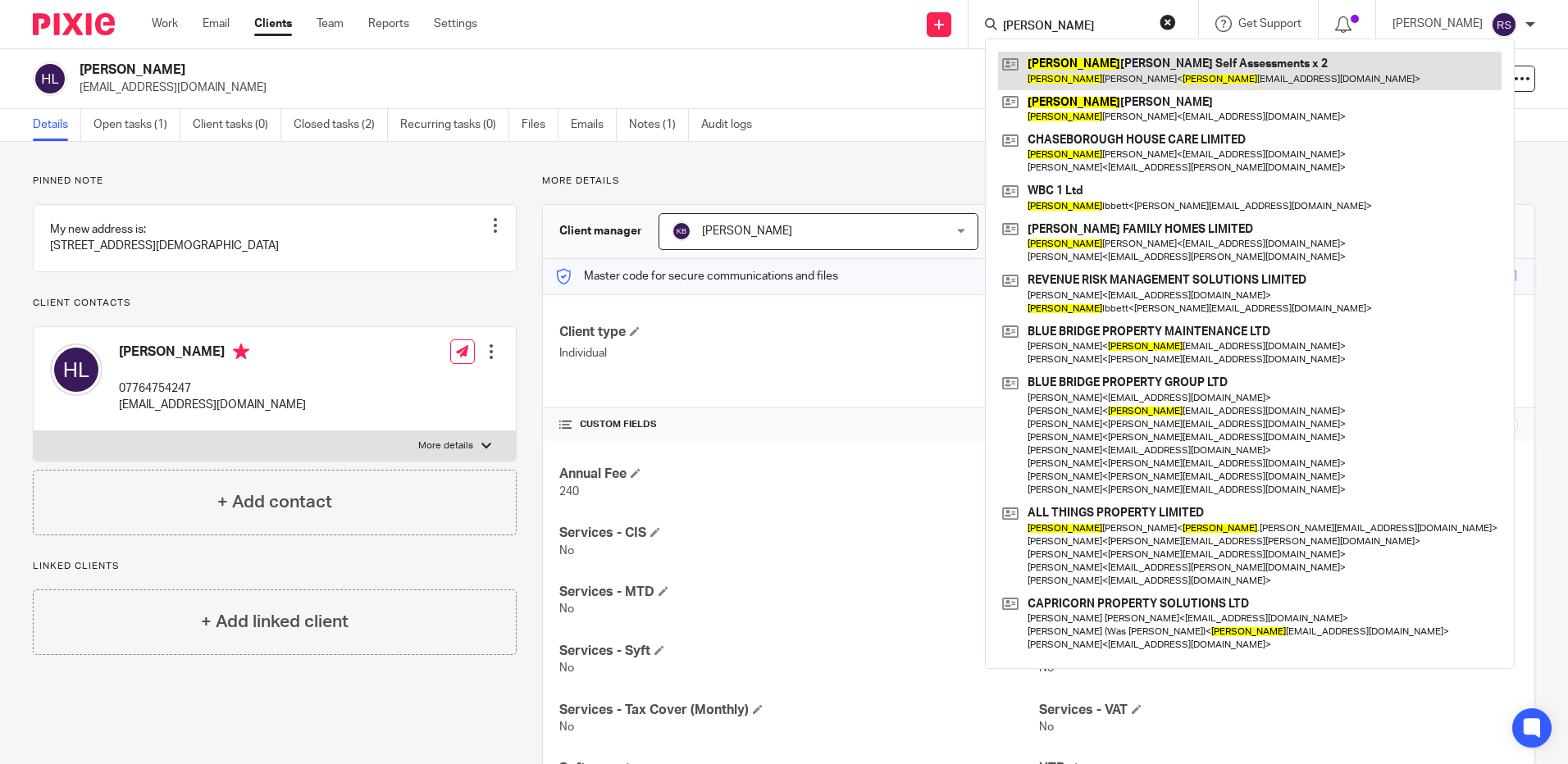
type input "[PERSON_NAME]"
click at [1150, 76] on link at bounding box center [1249, 71] width 503 height 38
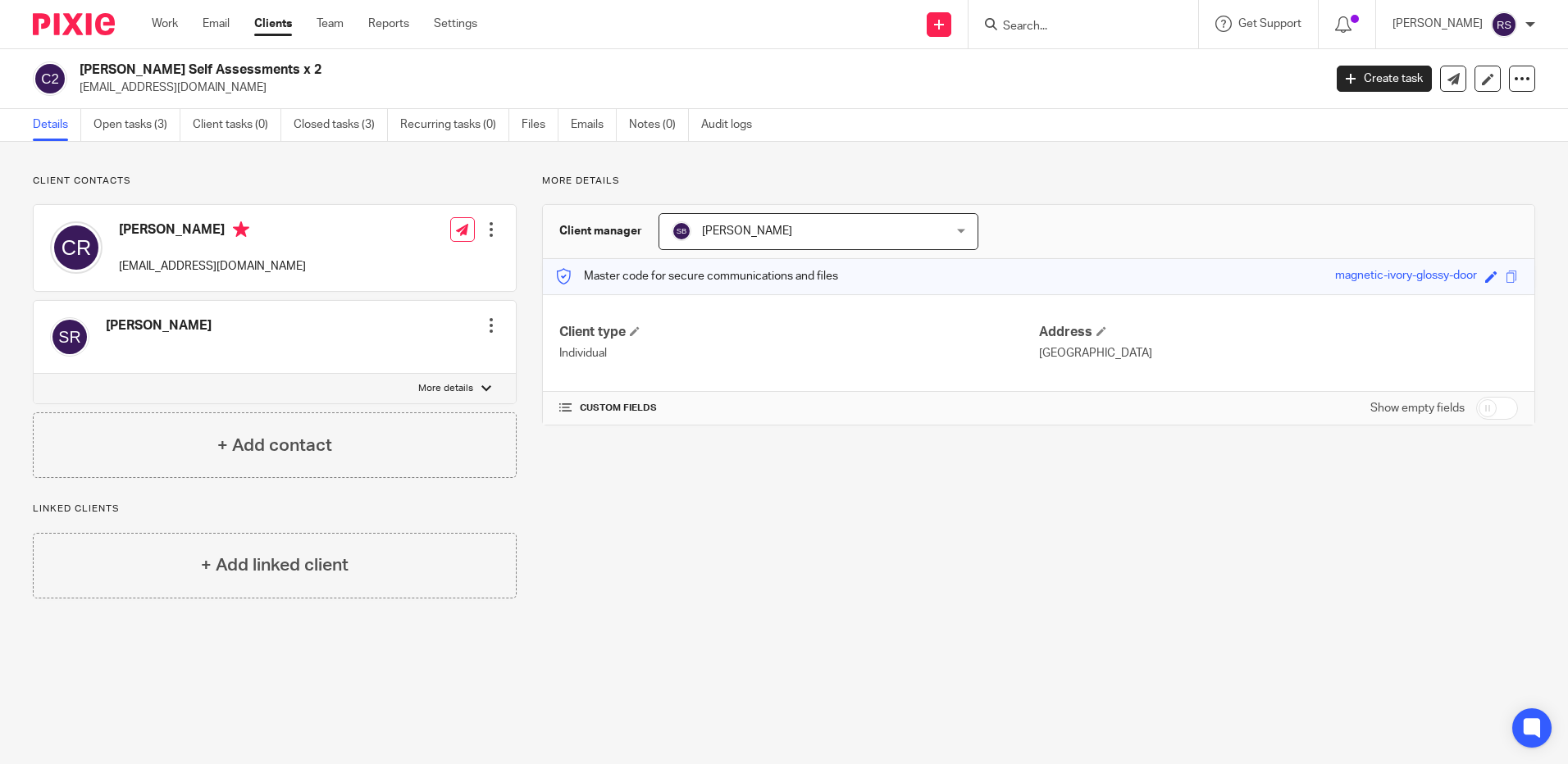
drag, startPoint x: 253, startPoint y: 88, endPoint x: 77, endPoint y: 90, distance: 176.0
click at [77, 90] on div "[PERSON_NAME] Self Assessments x 2 [EMAIL_ADDRESS][DOMAIN_NAME]" at bounding box center [673, 79] width 1280 height 35
copy p "[EMAIL_ADDRESS][DOMAIN_NAME]"
click at [271, 86] on p "christinerusselluk@gmail.com" at bounding box center [695, 87] width 1232 height 16
click at [253, 87] on p "christinerusselluk@gmail.com" at bounding box center [695, 87] width 1232 height 16
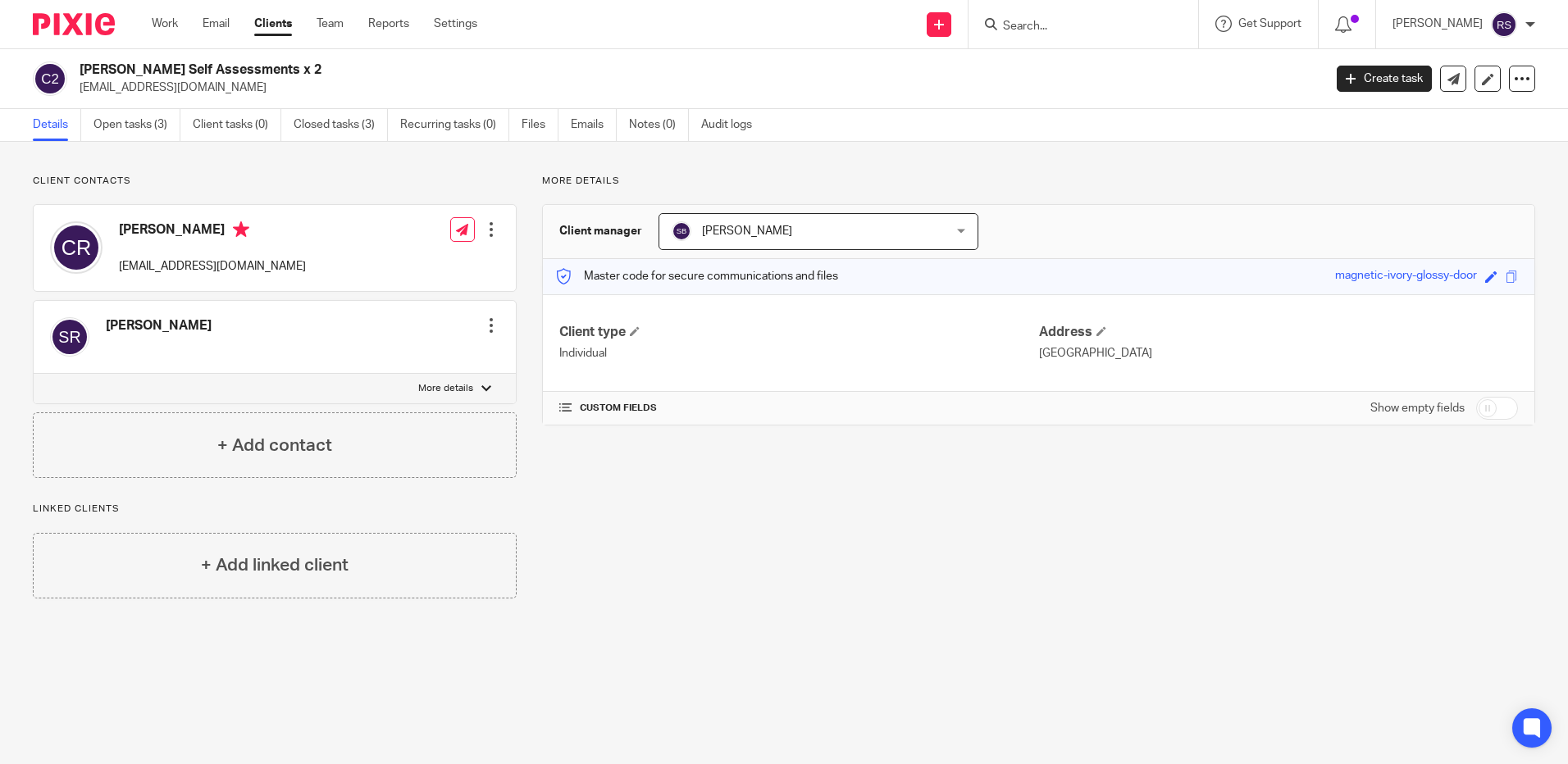
drag, startPoint x: 239, startPoint y: 86, endPoint x: 77, endPoint y: 86, distance: 162.0
click at [77, 86] on div "Christine Russell Self Assessments x 2 christinerusselluk@gmail.com" at bounding box center [673, 79] width 1280 height 35
copy p "christinerusselluk@gmail.com"
click at [1037, 24] on input "Search" at bounding box center [1075, 27] width 148 height 15
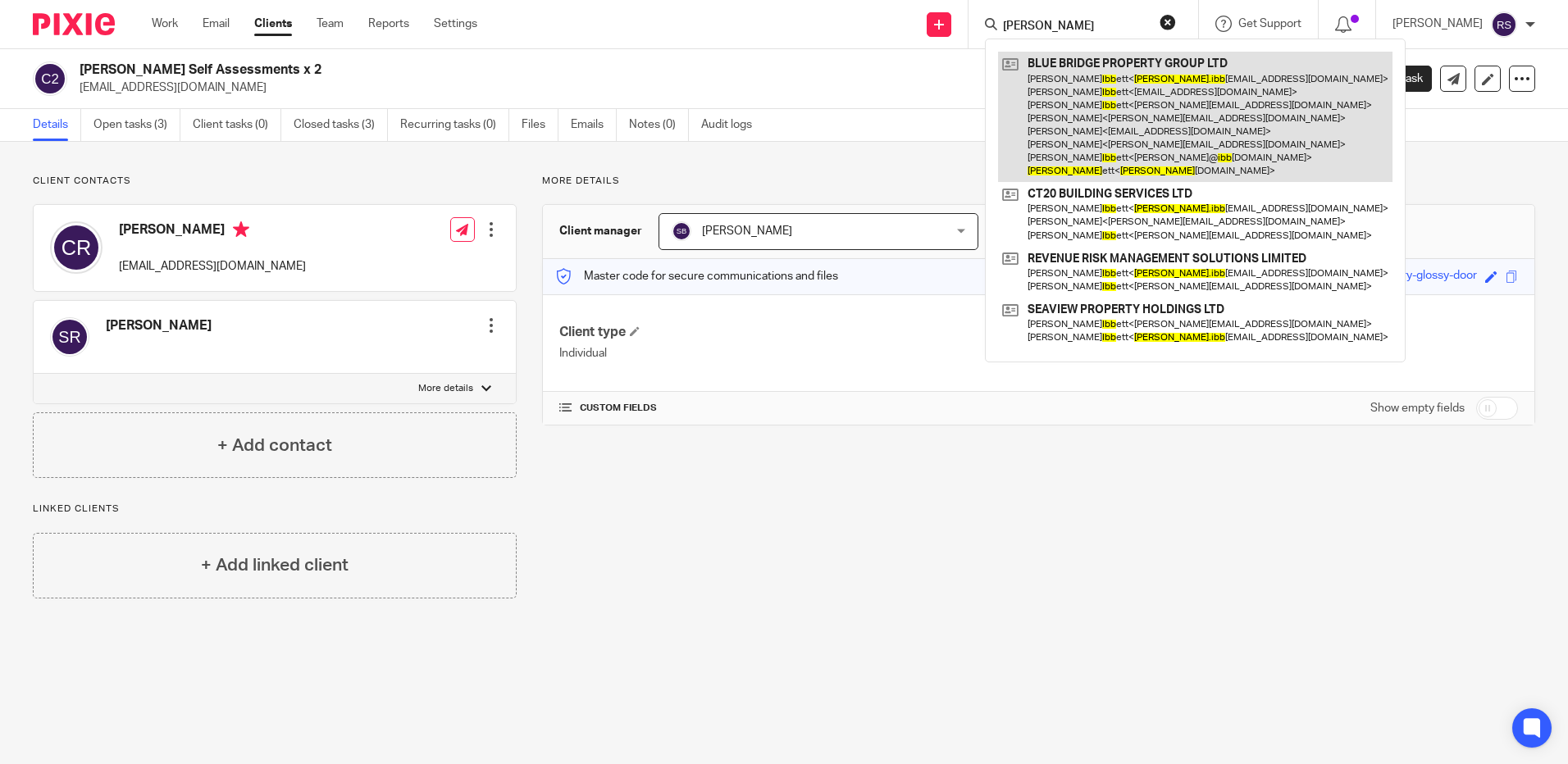
type input "geoff ibb"
click at [1118, 104] on link at bounding box center [1195, 117] width 395 height 130
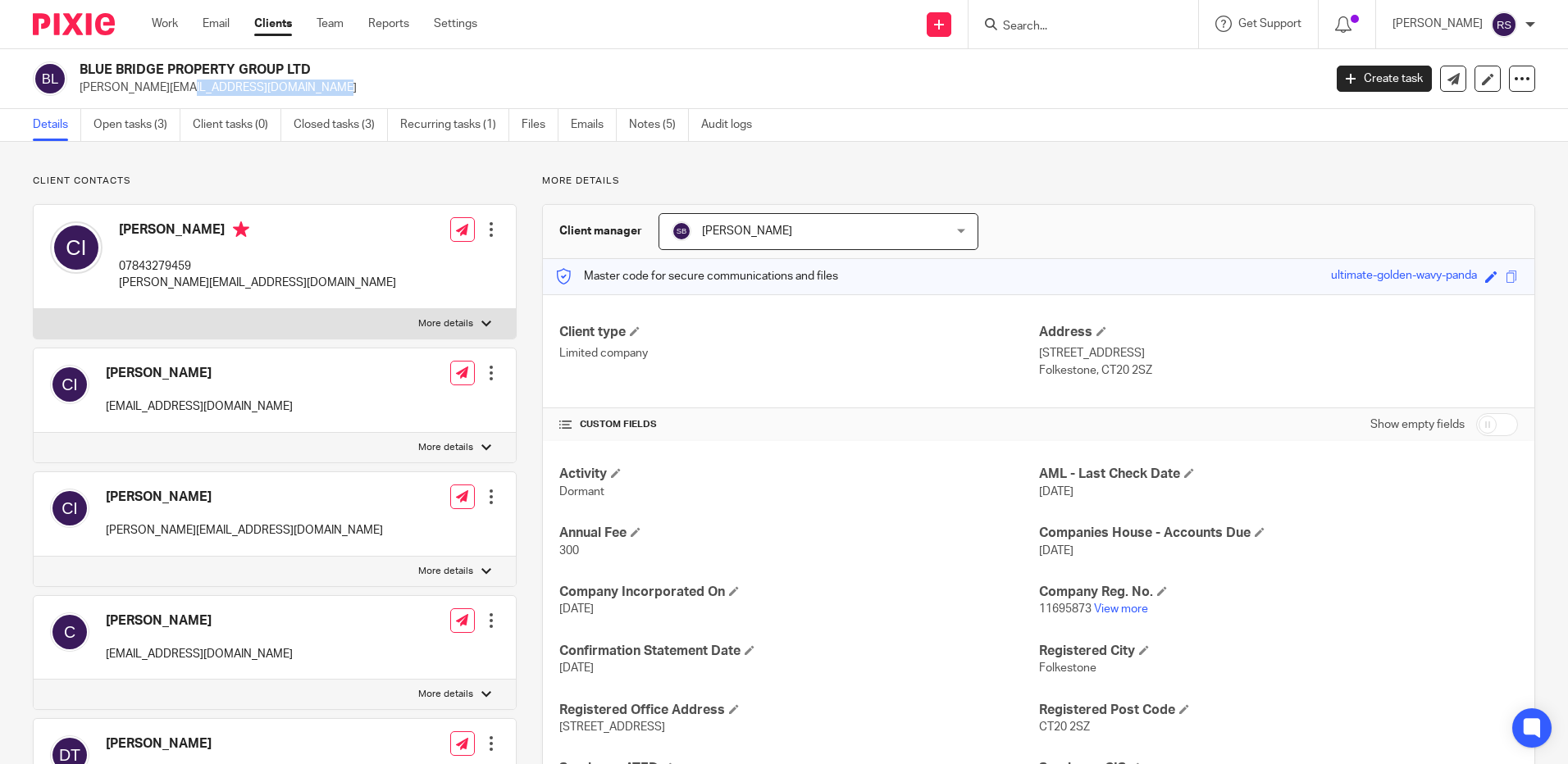
click at [79, 94] on div "BLUE BRIDGE PROPERTY GROUP LTD chris@blue-bridge.co.uk" at bounding box center [673, 79] width 1280 height 35
click at [266, 104] on div "BLUE BRIDGE PROPERTY GROUP LTD chris@blue-bridge.co.uk Create task Update from …" at bounding box center [784, 79] width 1568 height 60
drag, startPoint x: 130, startPoint y: 89, endPoint x: 92, endPoint y: 92, distance: 38.1
click at [92, 92] on div "BLUE BRIDGE PROPERTY GROUP LTD chris@blue-bridge.co.uk" at bounding box center [695, 79] width 1232 height 35
drag, startPoint x: 97, startPoint y: 92, endPoint x: 213, endPoint y: 92, distance: 116.0
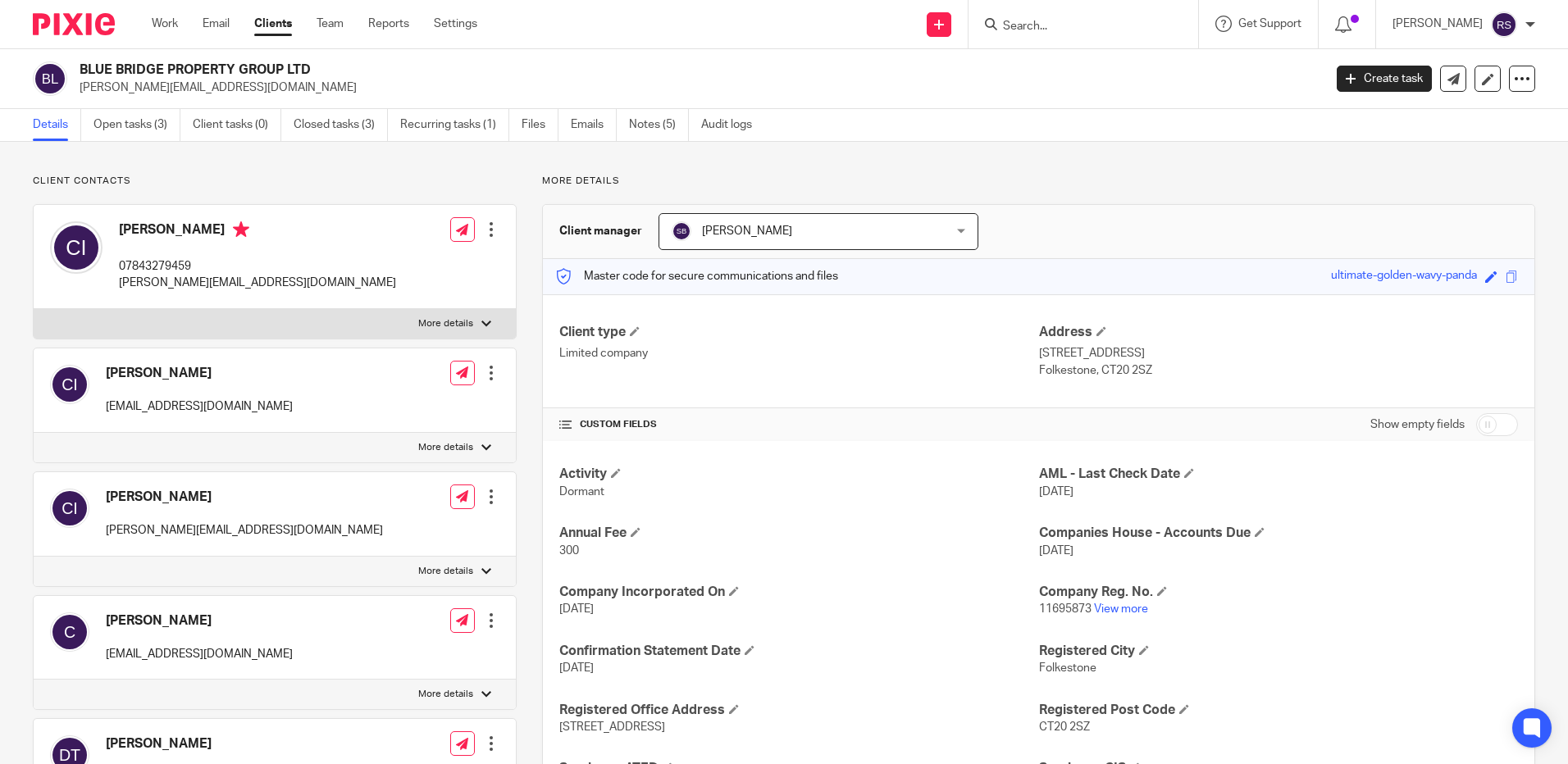
click at [225, 92] on p "[PERSON_NAME][EMAIL_ADDRESS][DOMAIN_NAME]" at bounding box center [695, 87] width 1232 height 16
drag, startPoint x: 219, startPoint y: 89, endPoint x: 75, endPoint y: 93, distance: 144.1
click at [75, 93] on div "BLUE BRIDGE PROPERTY GROUP LTD chris@blue-bridge.co.uk" at bounding box center [673, 79] width 1280 height 35
copy p "[PERSON_NAME][EMAIL_ADDRESS][DOMAIN_NAME]"
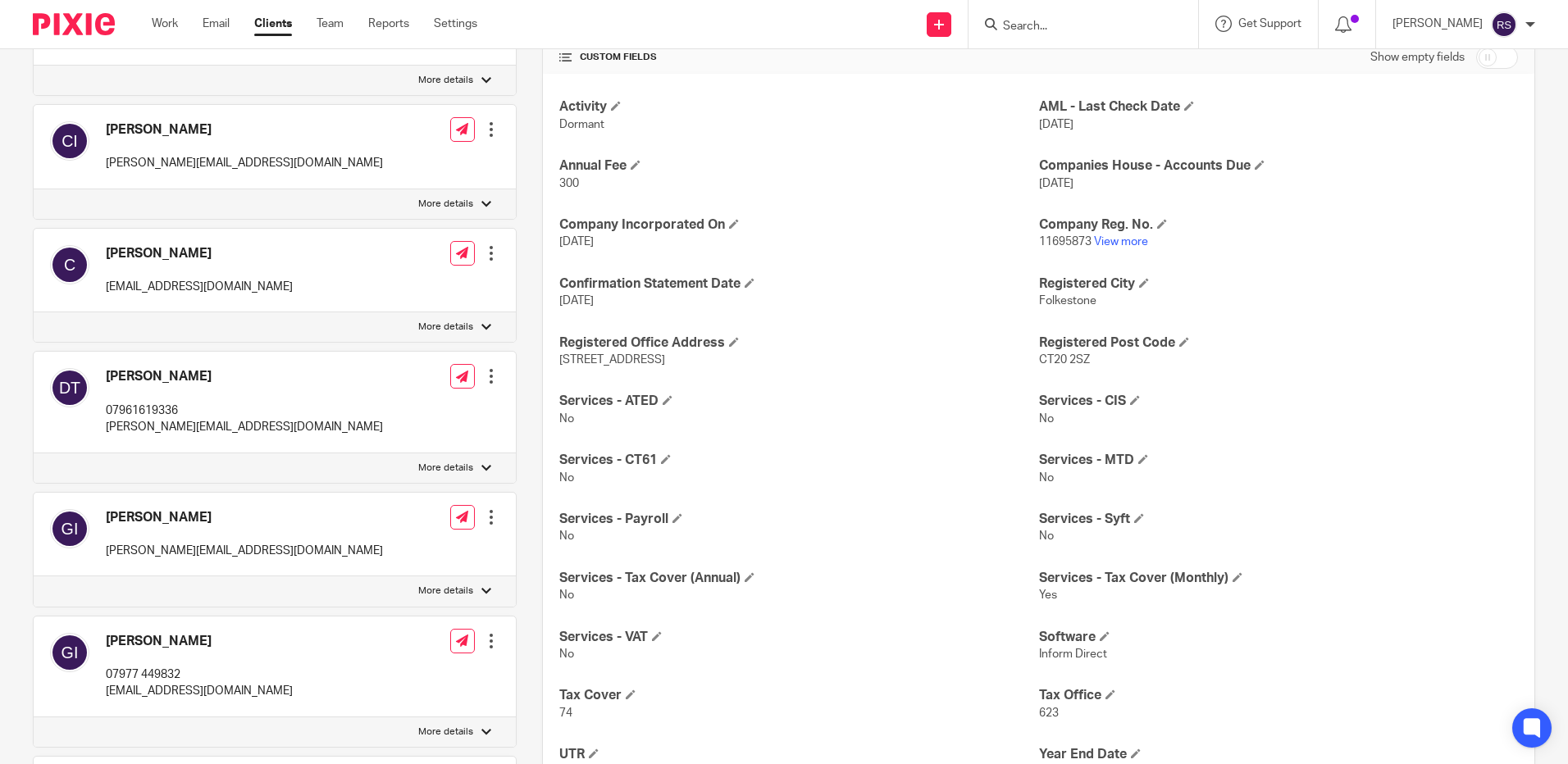
scroll to position [492, 0]
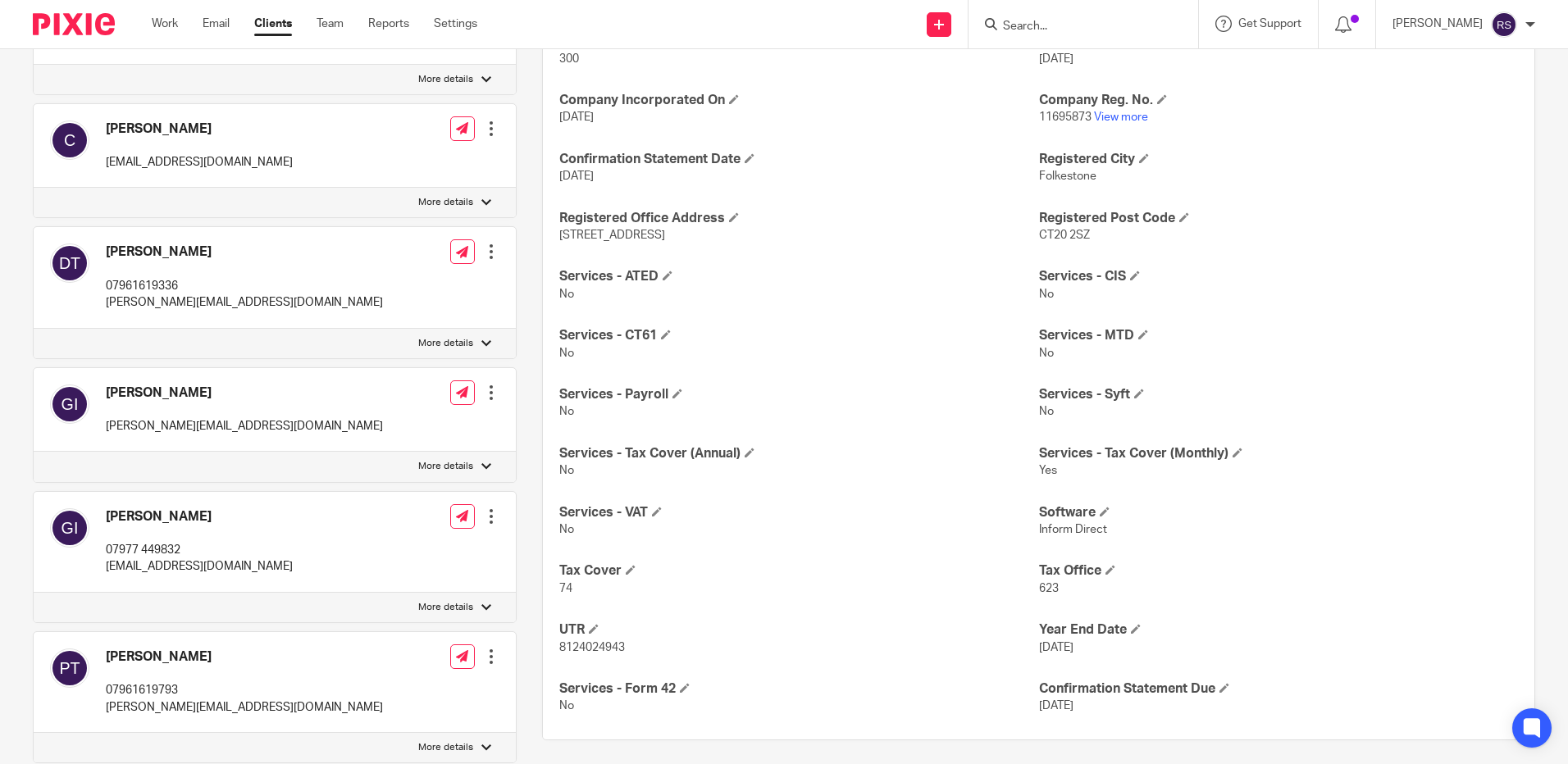
click at [224, 426] on div "Geoff Ibbett geoff@ibbett.me Edit contact Create client from contact Export dat…" at bounding box center [275, 410] width 482 height 85
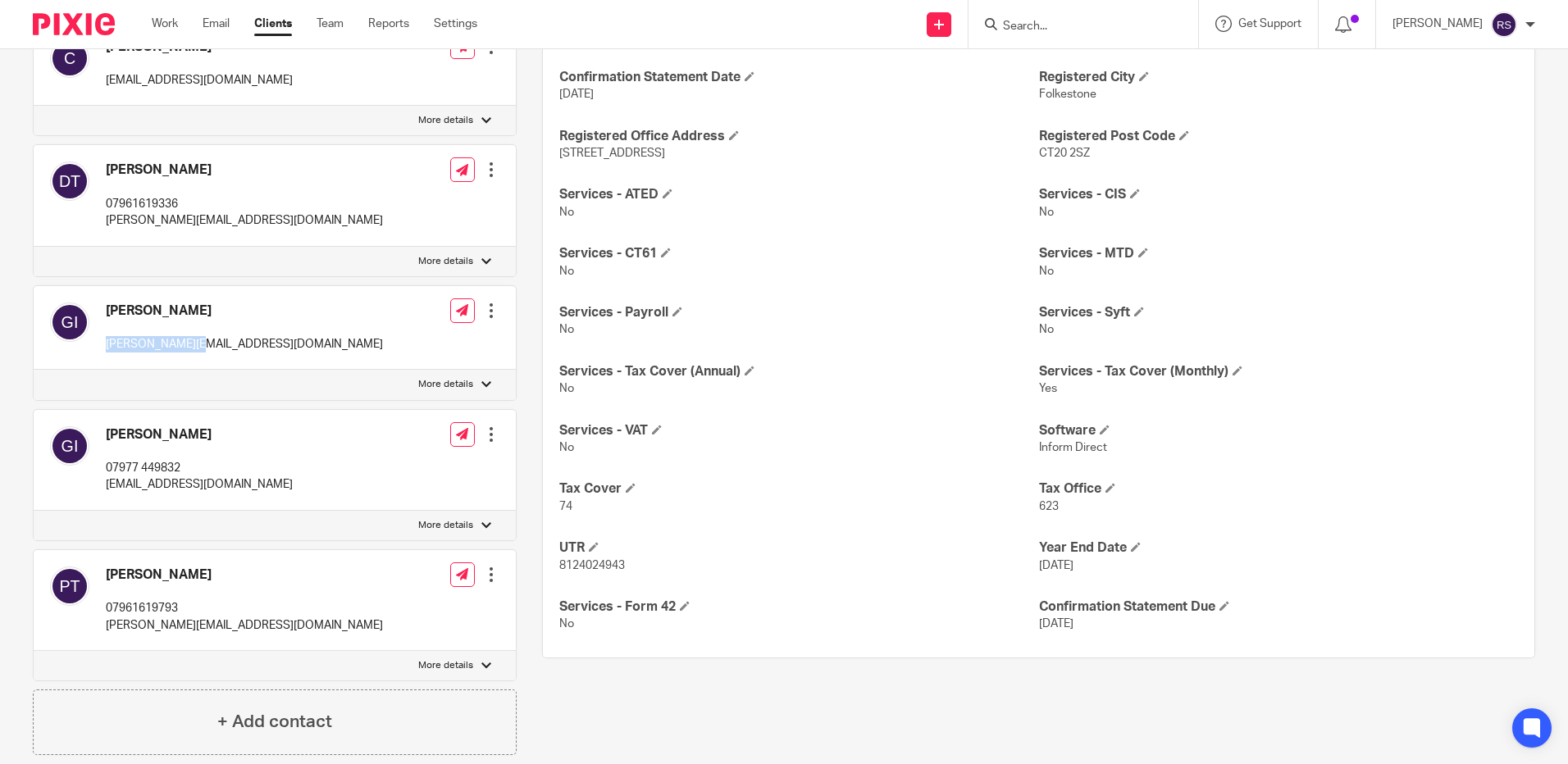
drag, startPoint x: 206, startPoint y: 343, endPoint x: 103, endPoint y: 347, distance: 103.1
click at [101, 349] on div "Geoff Ibbett geoff@ibbett.me Edit contact Create client from contact Export dat…" at bounding box center [275, 328] width 482 height 85
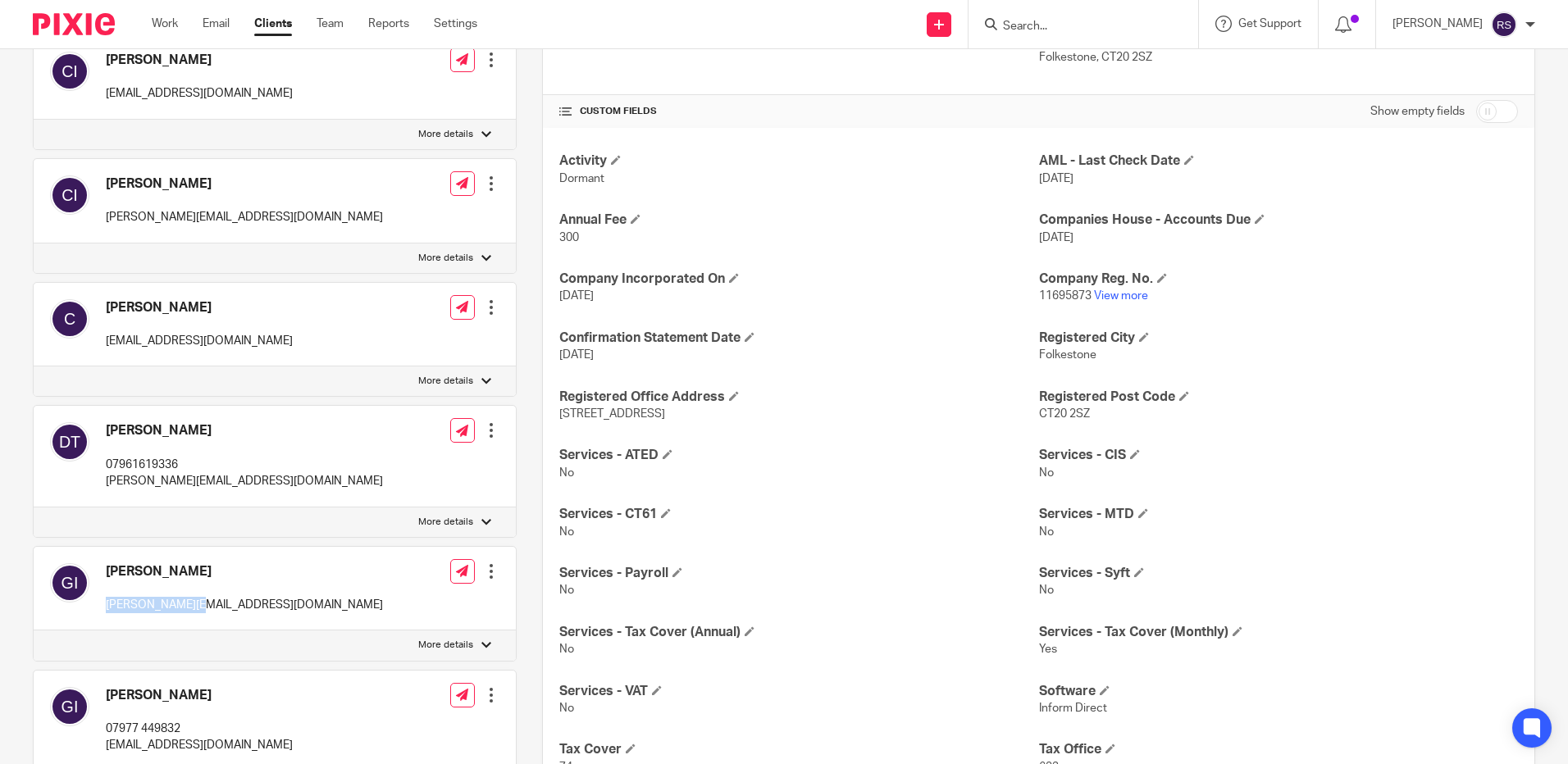
scroll to position [0, 0]
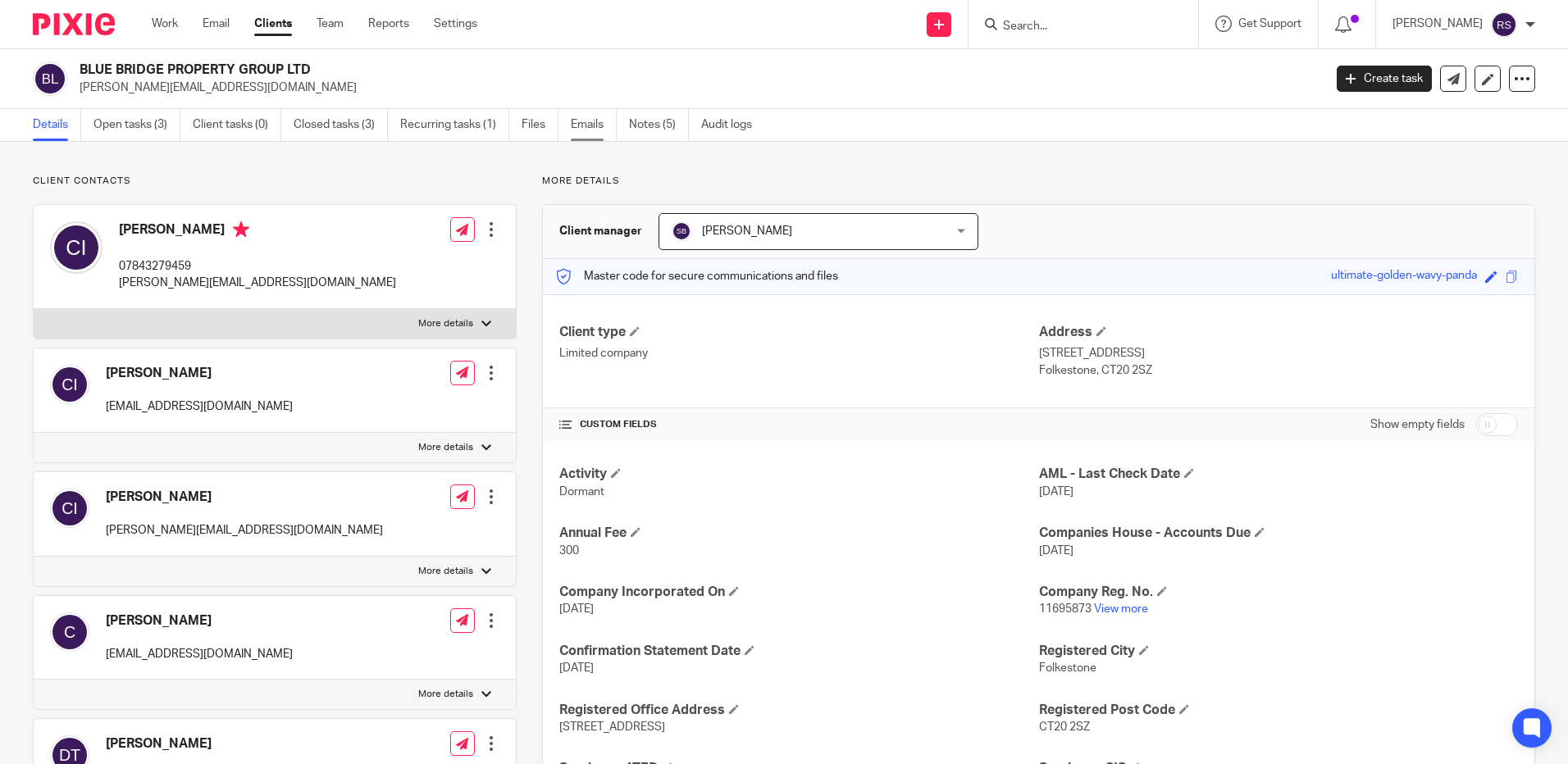
click at [594, 124] on link "Emails" at bounding box center [593, 124] width 46 height 32
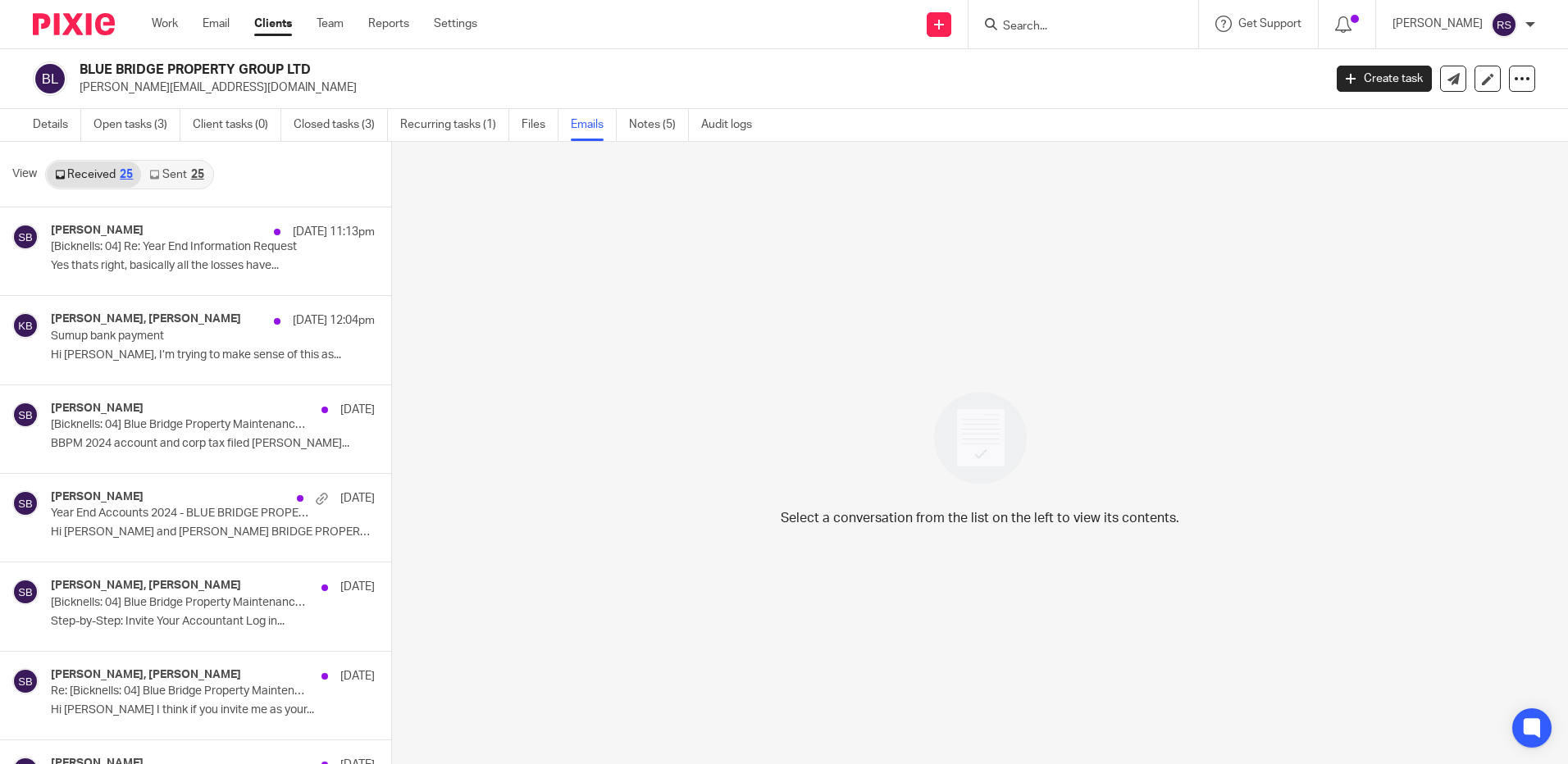
click at [184, 170] on link "Sent 25" at bounding box center [176, 174] width 71 height 26
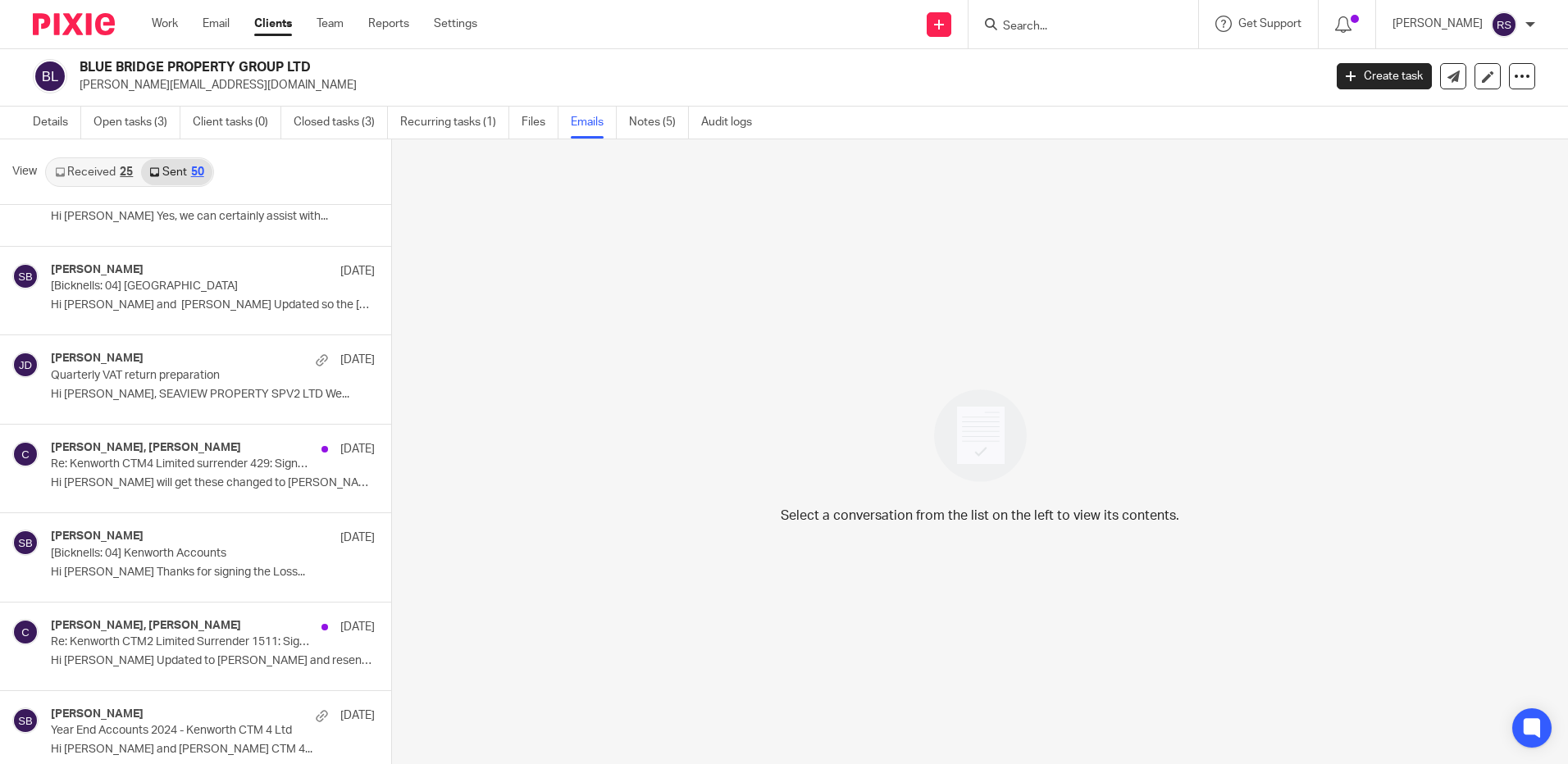
scroll to position [1305, 0]
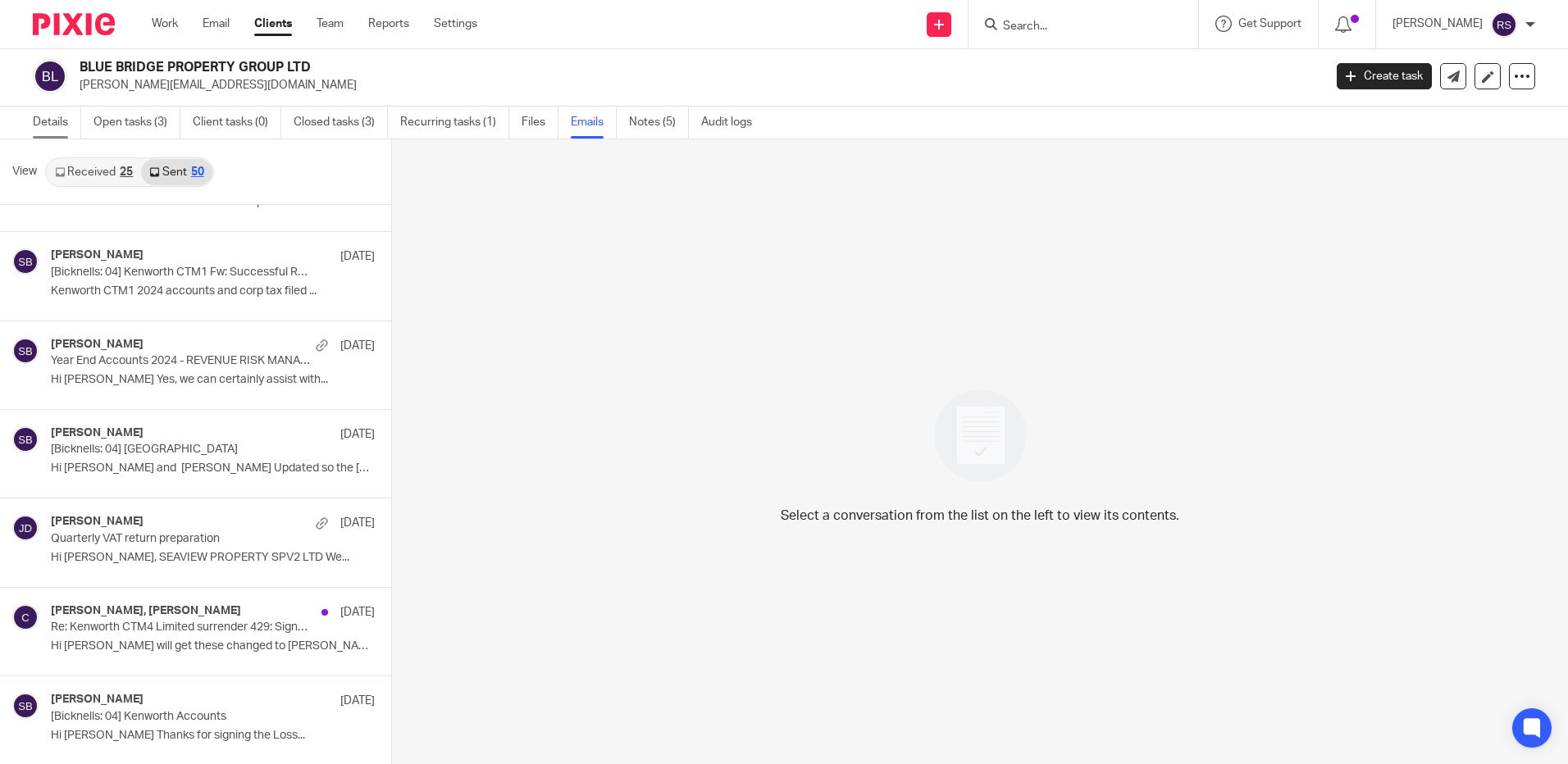
click at [40, 117] on link "Details" at bounding box center [57, 122] width 48 height 32
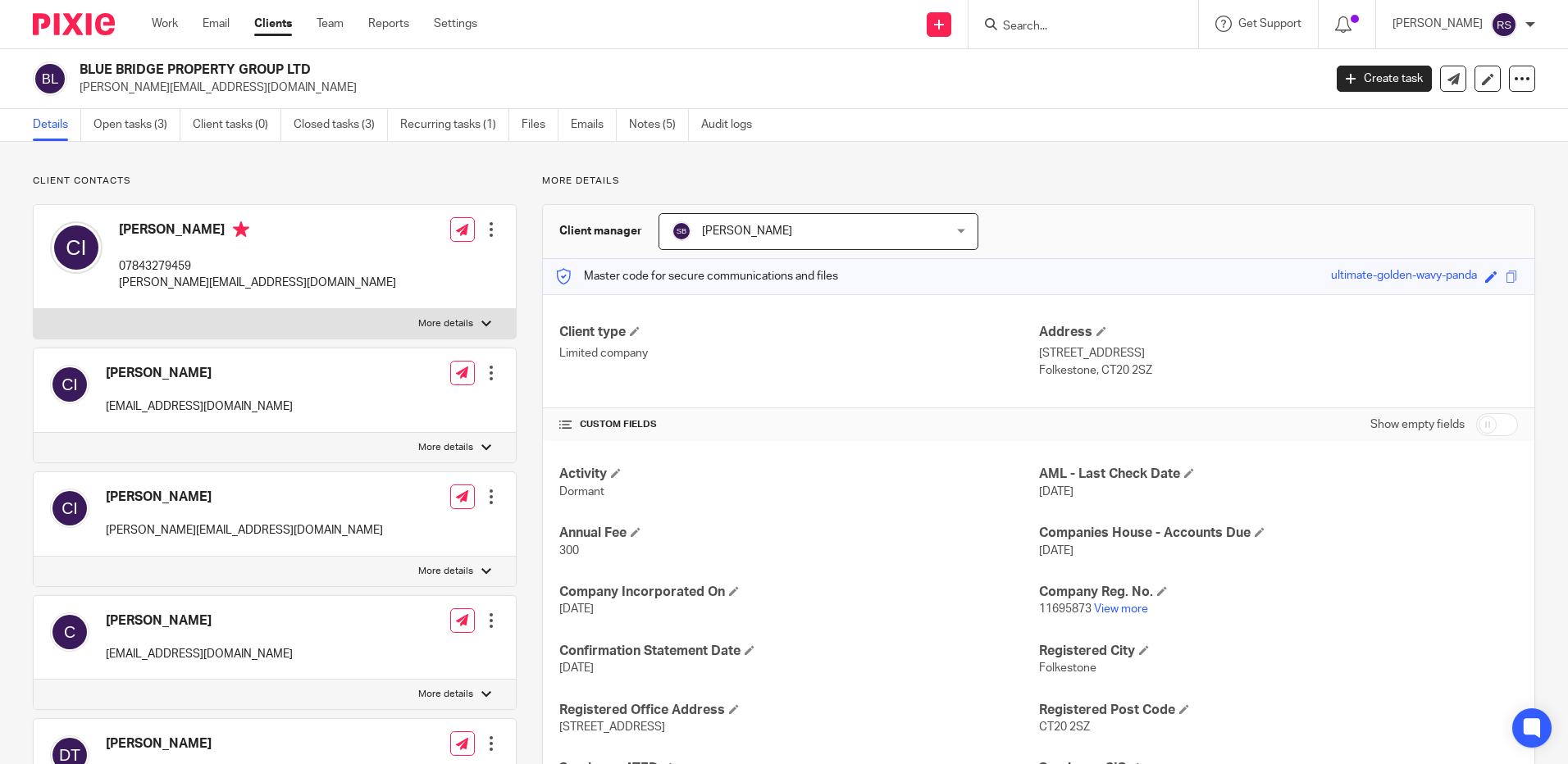
click at [300, 504] on div "[PERSON_NAME] [PERSON_NAME][EMAIL_ADDRESS][DOMAIN_NAME] Edit contact Create cli…" at bounding box center [275, 515] width 482 height 85
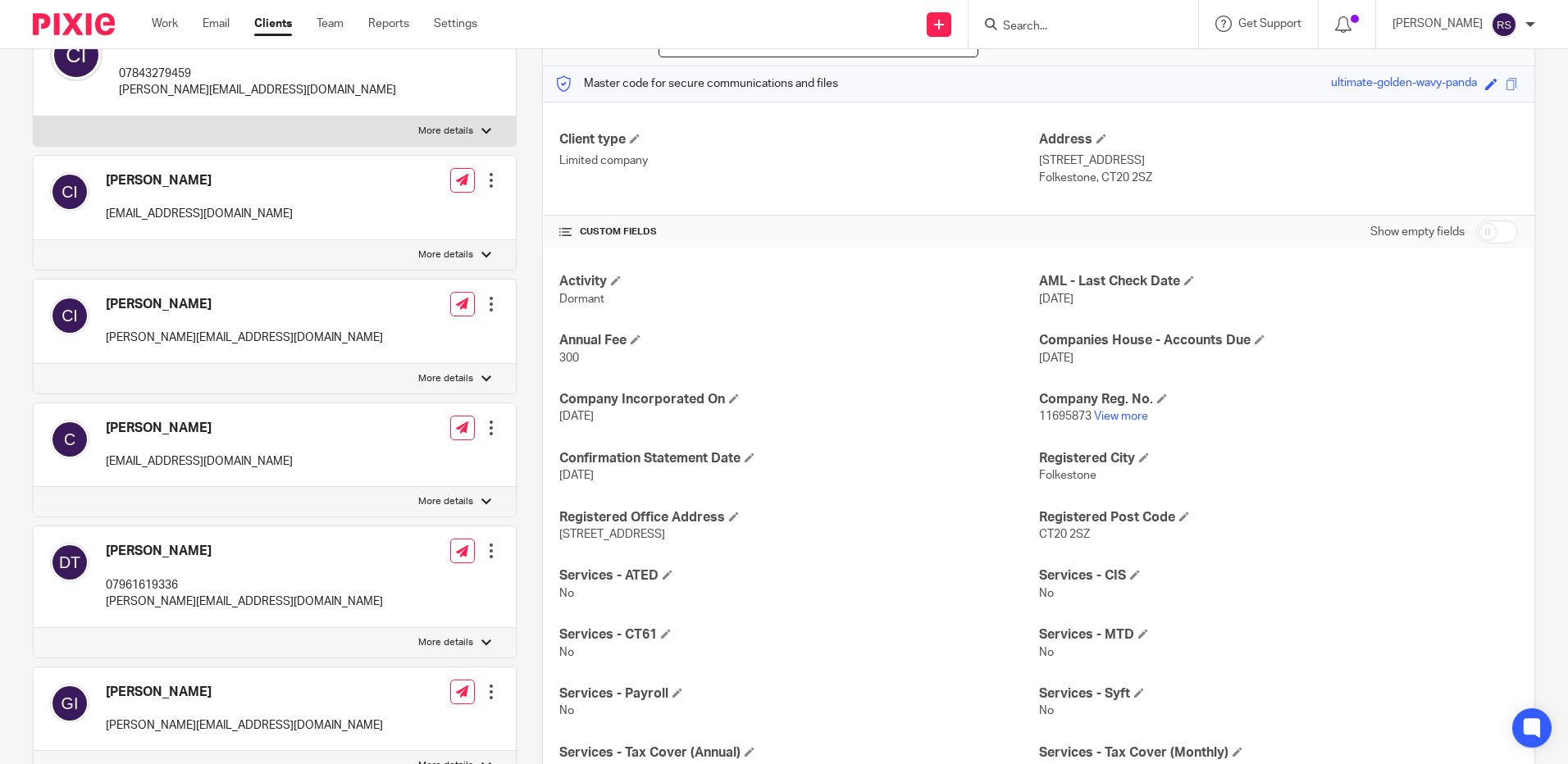
scroll to position [410, 0]
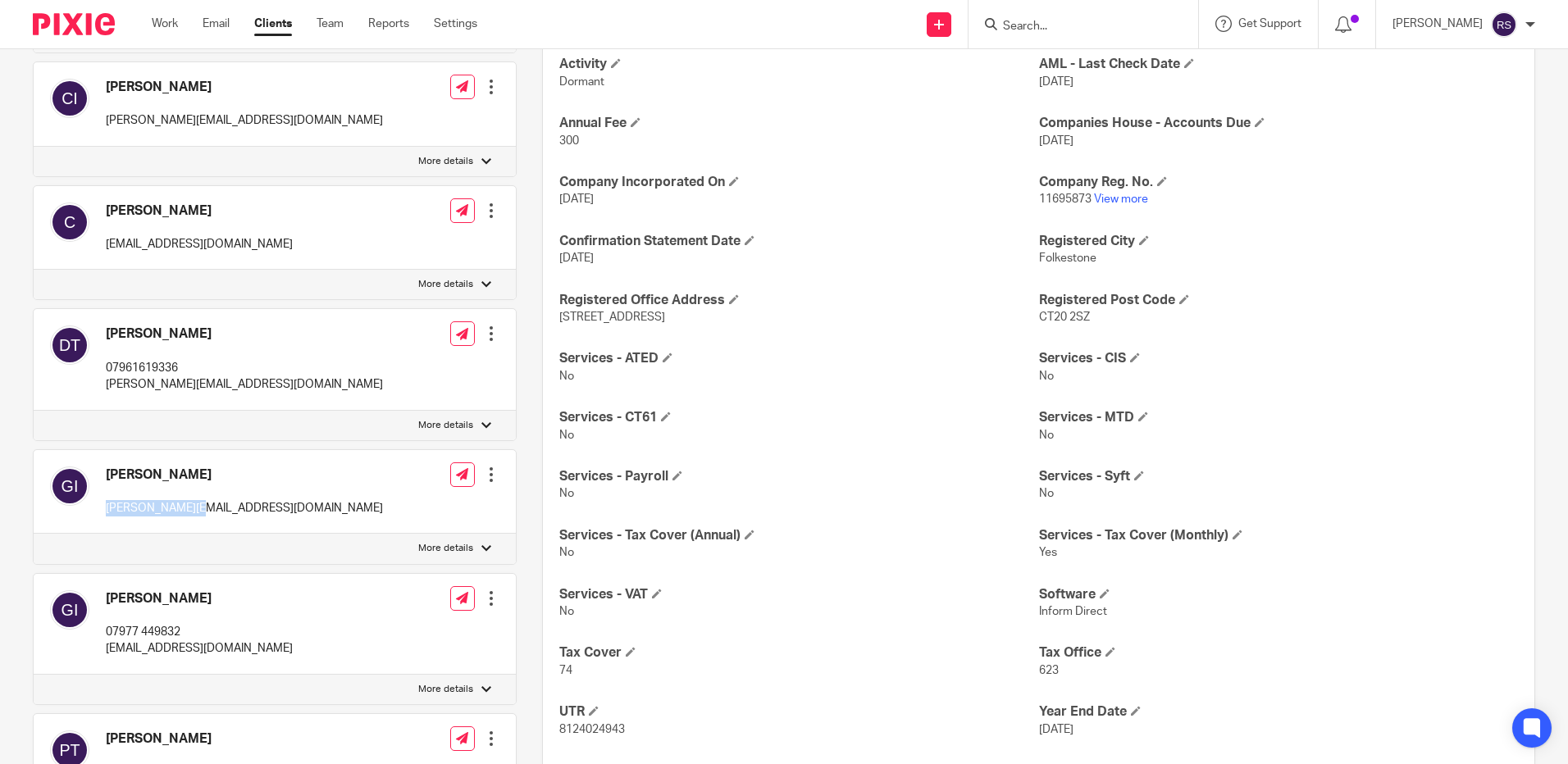
drag, startPoint x: 214, startPoint y: 506, endPoint x: 104, endPoint y: 510, distance: 110.1
click at [104, 510] on div "[PERSON_NAME] [PERSON_NAME][EMAIL_ADDRESS][DOMAIN_NAME] Edit contact Create cli…" at bounding box center [275, 492] width 482 height 85
copy p "[PERSON_NAME][EMAIL_ADDRESS][DOMAIN_NAME]"
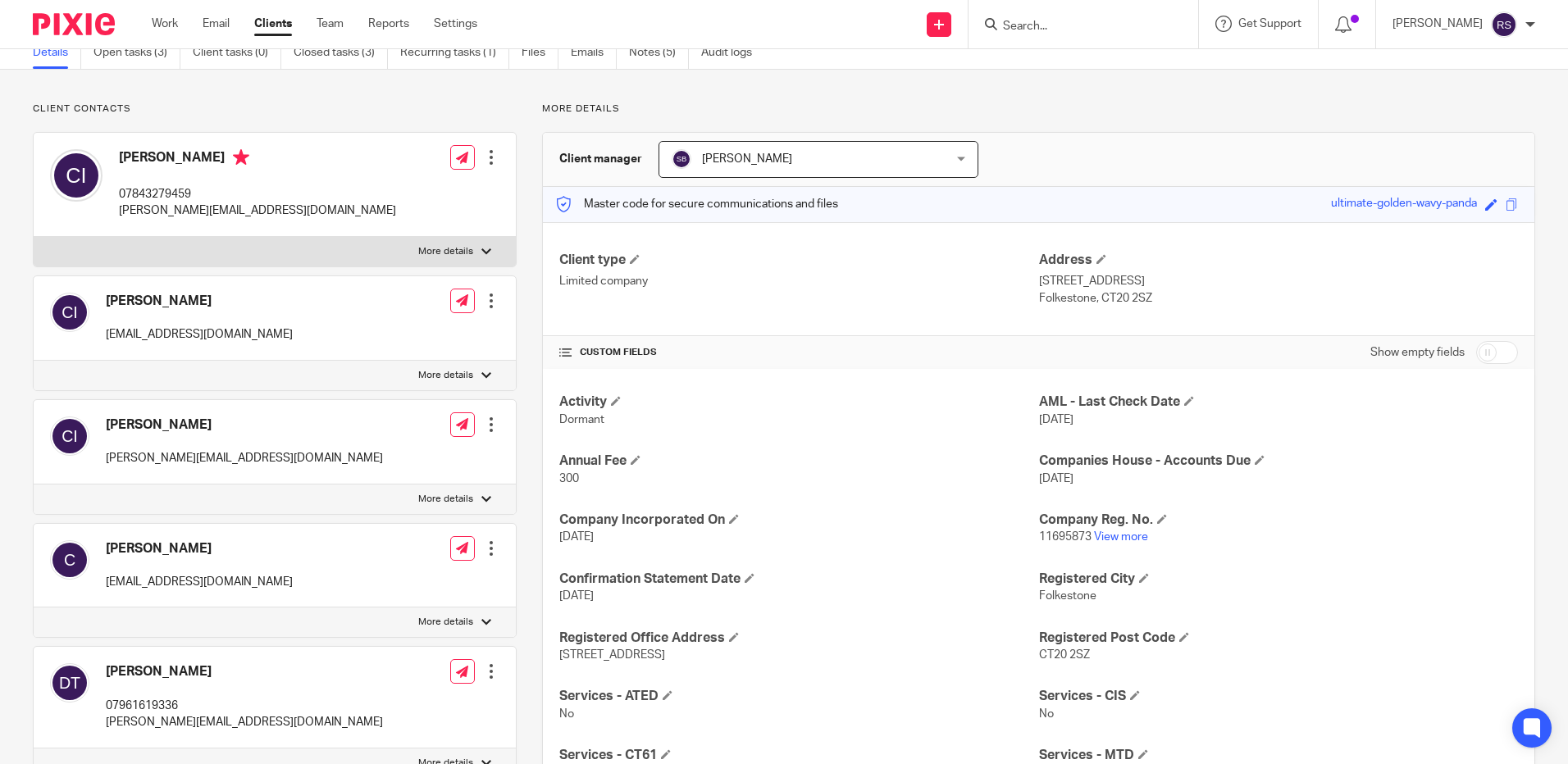
scroll to position [0, 0]
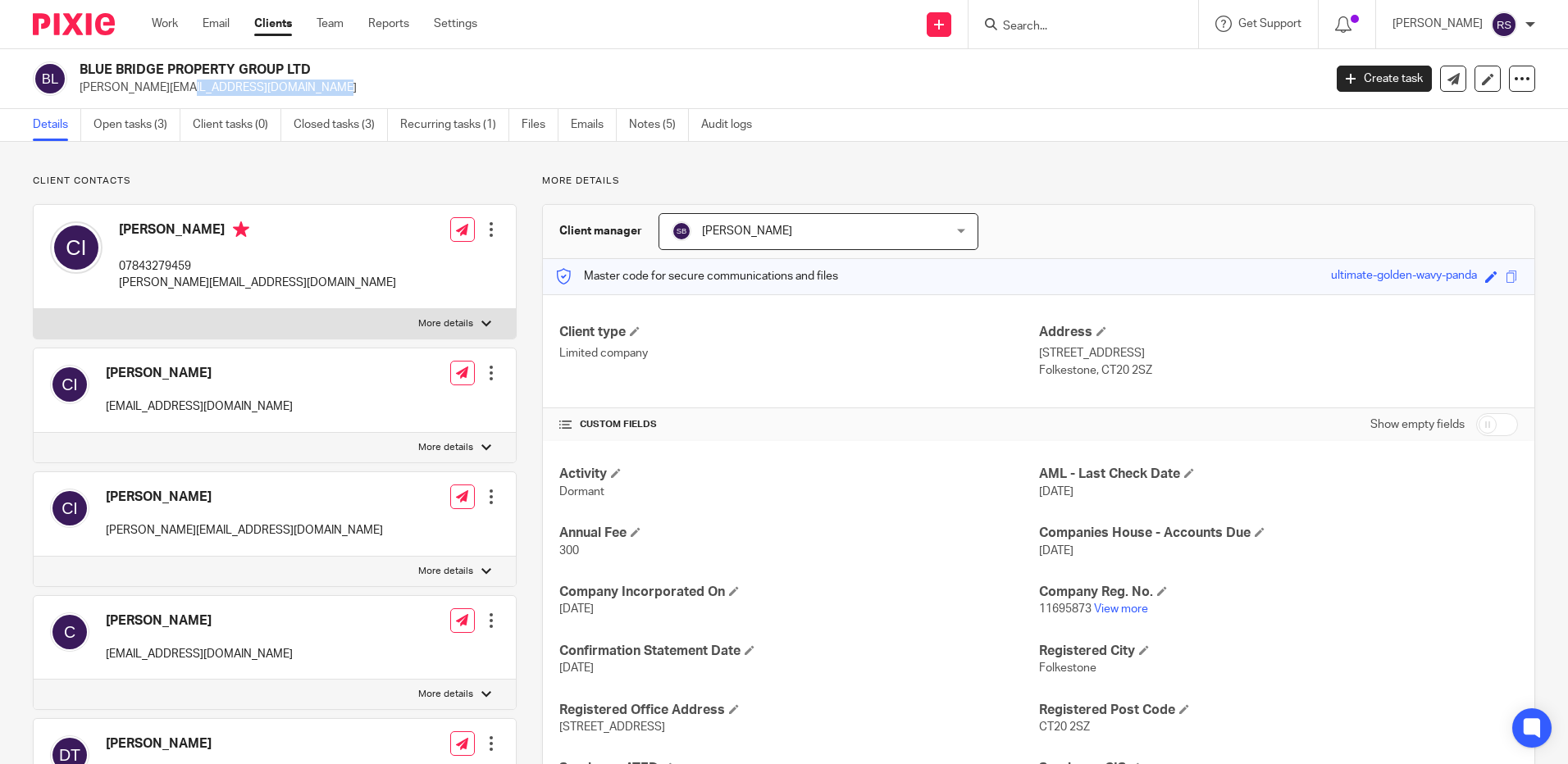
drag, startPoint x: 173, startPoint y: 92, endPoint x: 81, endPoint y: 90, distance: 92.0
click at [81, 90] on p "[PERSON_NAME][EMAIL_ADDRESS][DOMAIN_NAME]" at bounding box center [695, 87] width 1232 height 16
copy p "[PERSON_NAME][EMAIL_ADDRESS][DOMAIN_NAME]"
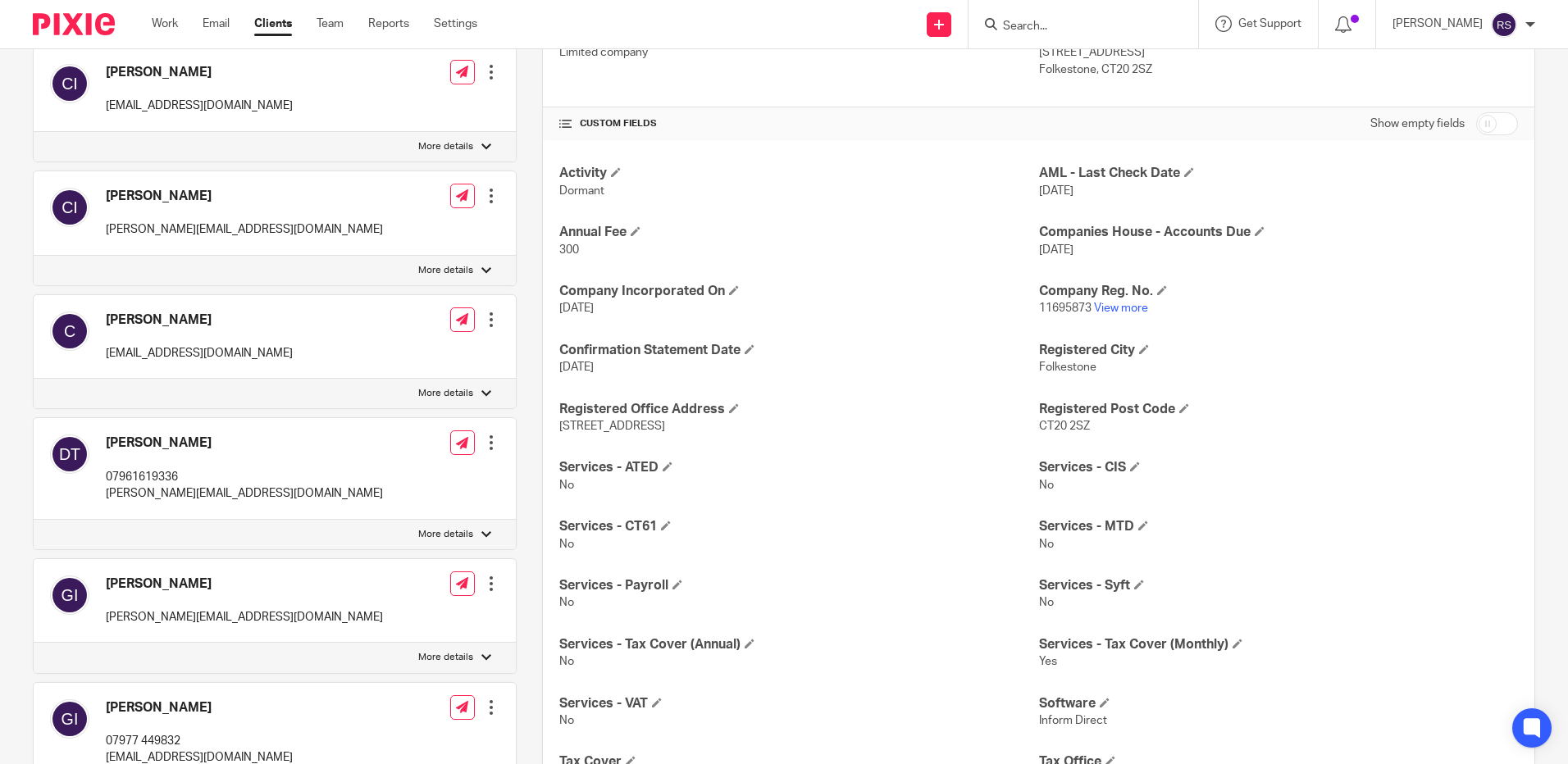
scroll to position [328, 0]
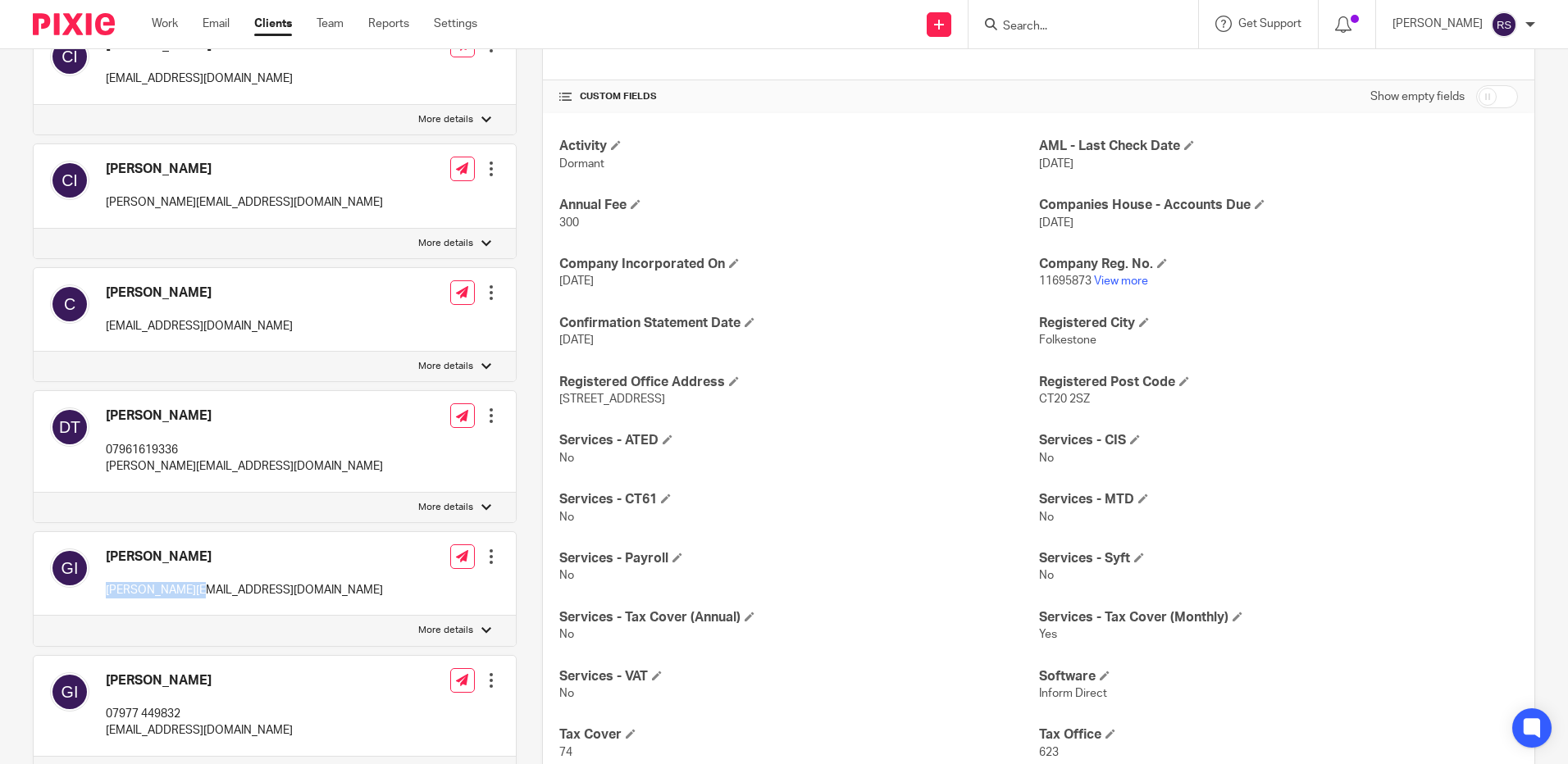
drag, startPoint x: 204, startPoint y: 592, endPoint x: 98, endPoint y: 594, distance: 106.0
click at [98, 594] on div "Geoff Ibbett geoff@ibbett.me Edit contact Create client from contact Export dat…" at bounding box center [275, 574] width 482 height 85
copy p "geoff@ibbett.me"
click at [1065, 23] on input "Search" at bounding box center [1075, 27] width 148 height 15
type input "evergre"
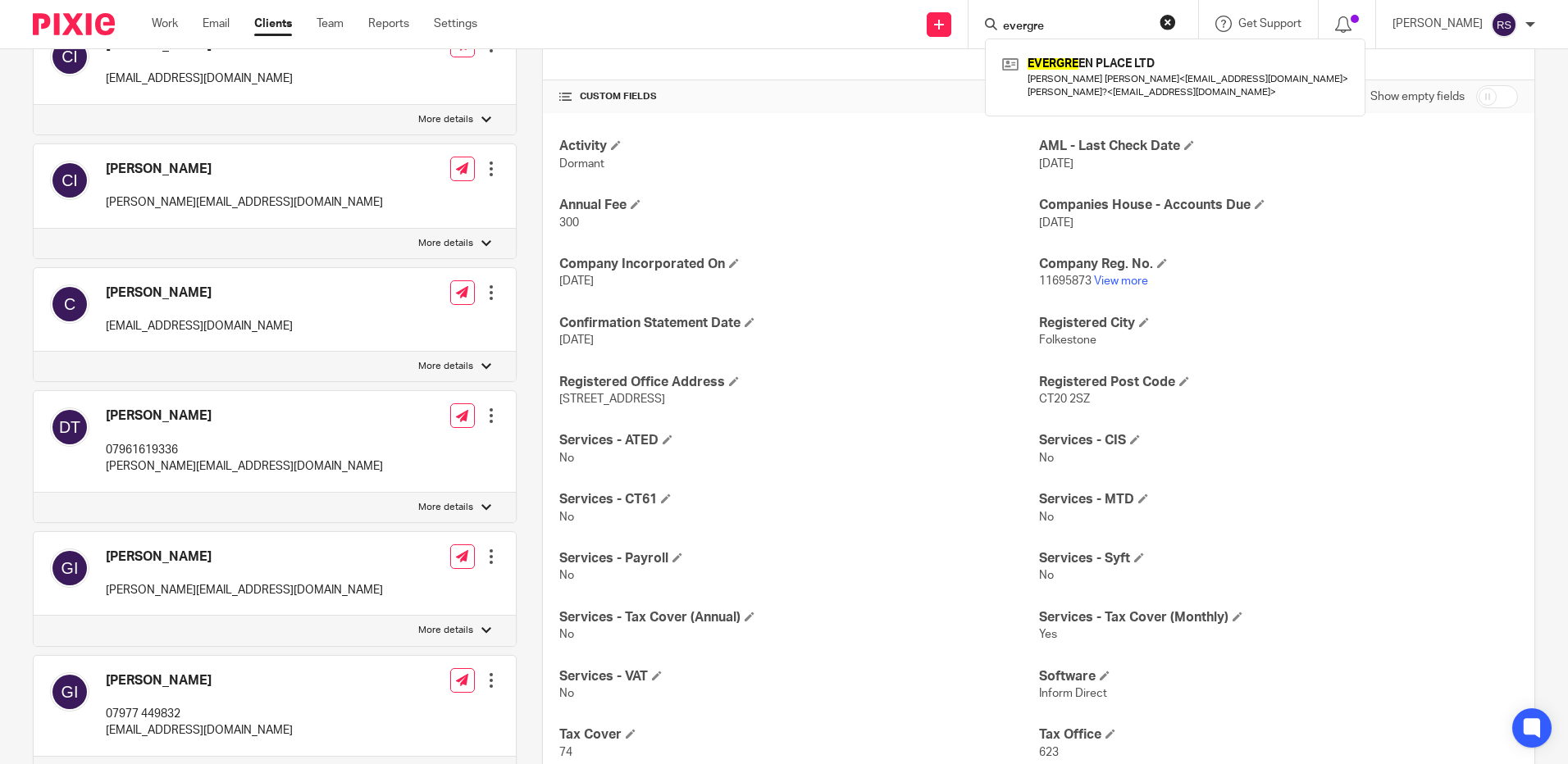
click button "submit" at bounding box center [0, 0] width 0 height 0
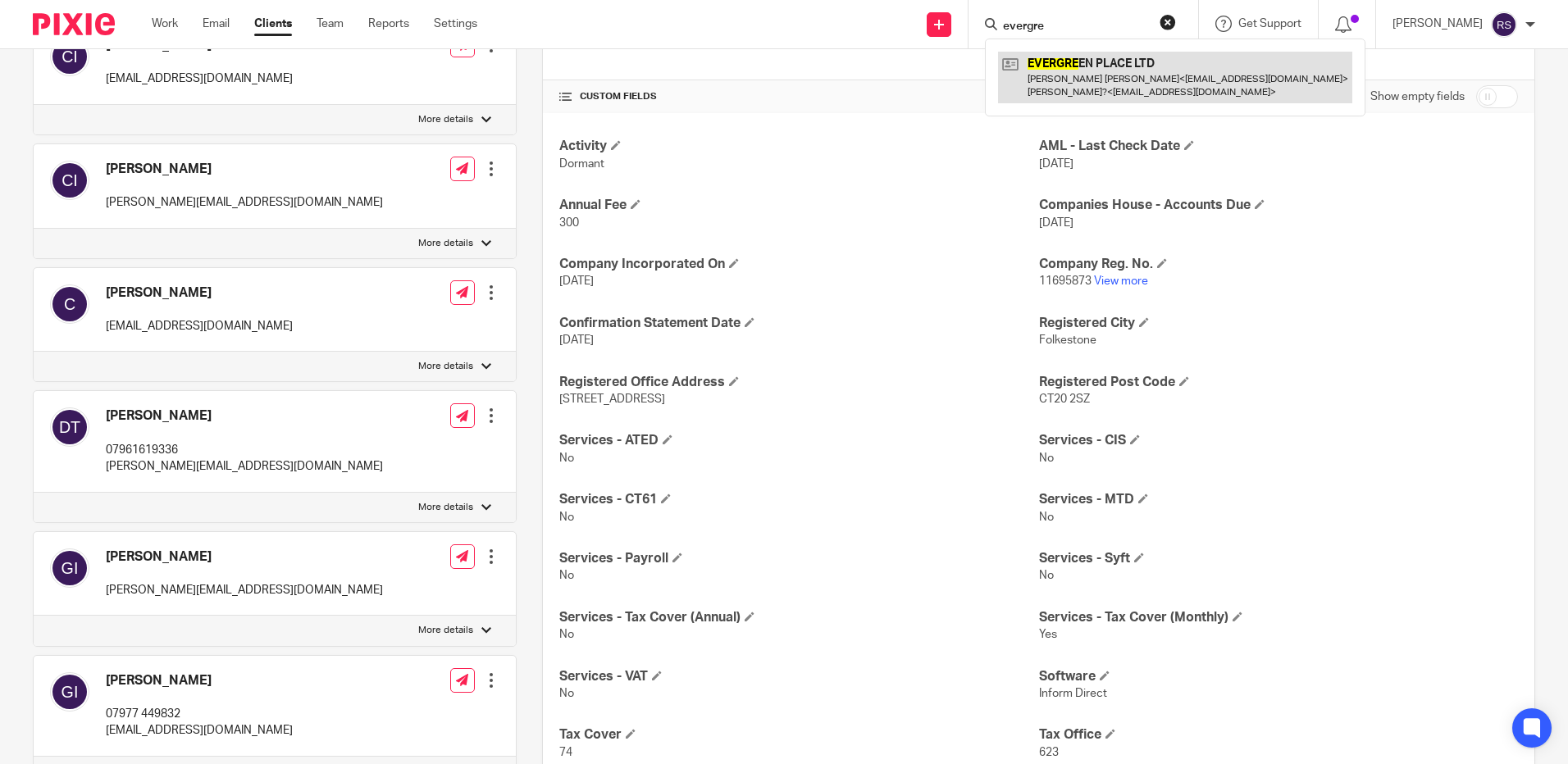
click at [1112, 66] on link at bounding box center [1175, 77] width 354 height 51
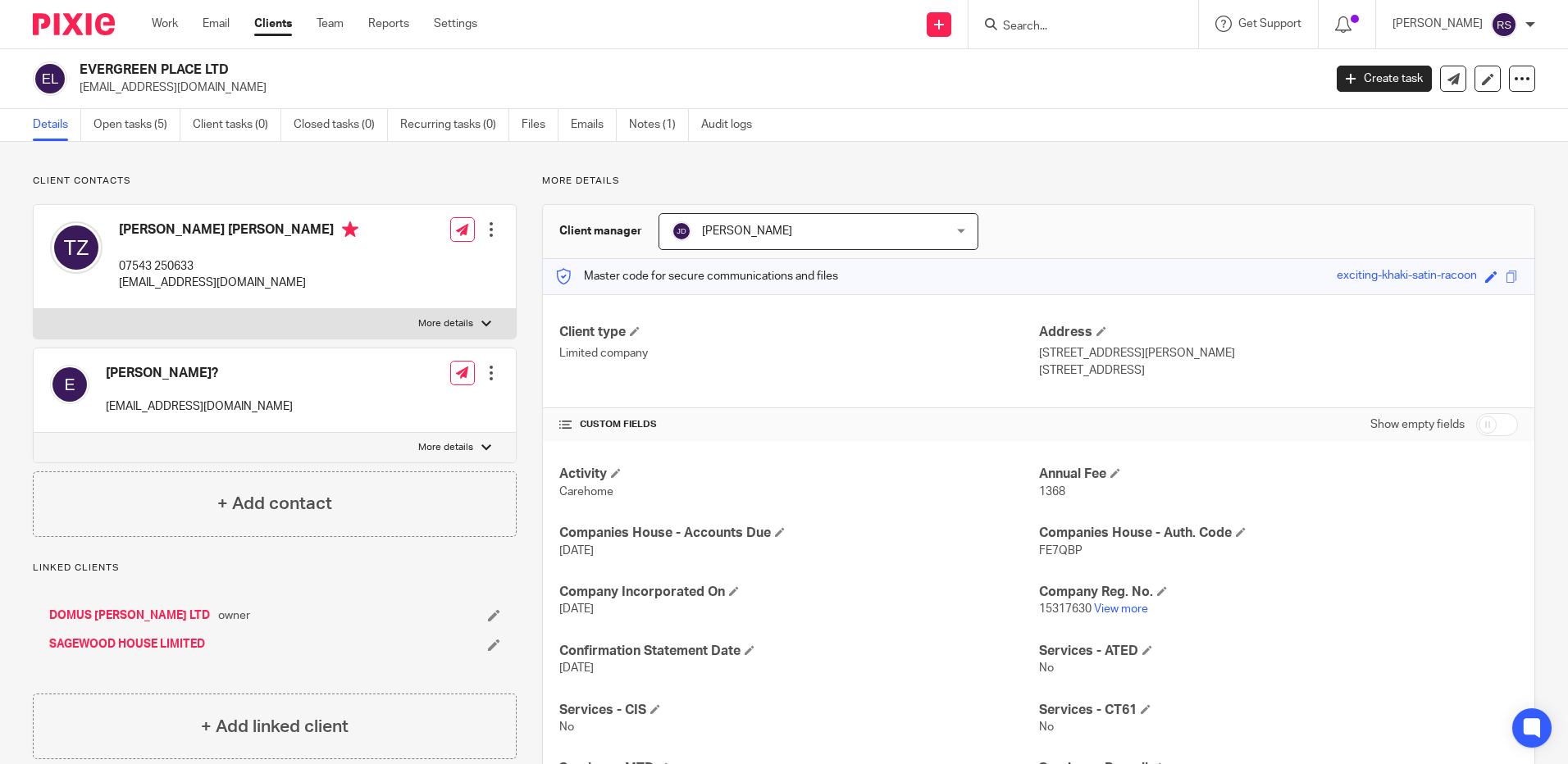
scroll to position [383, 0]
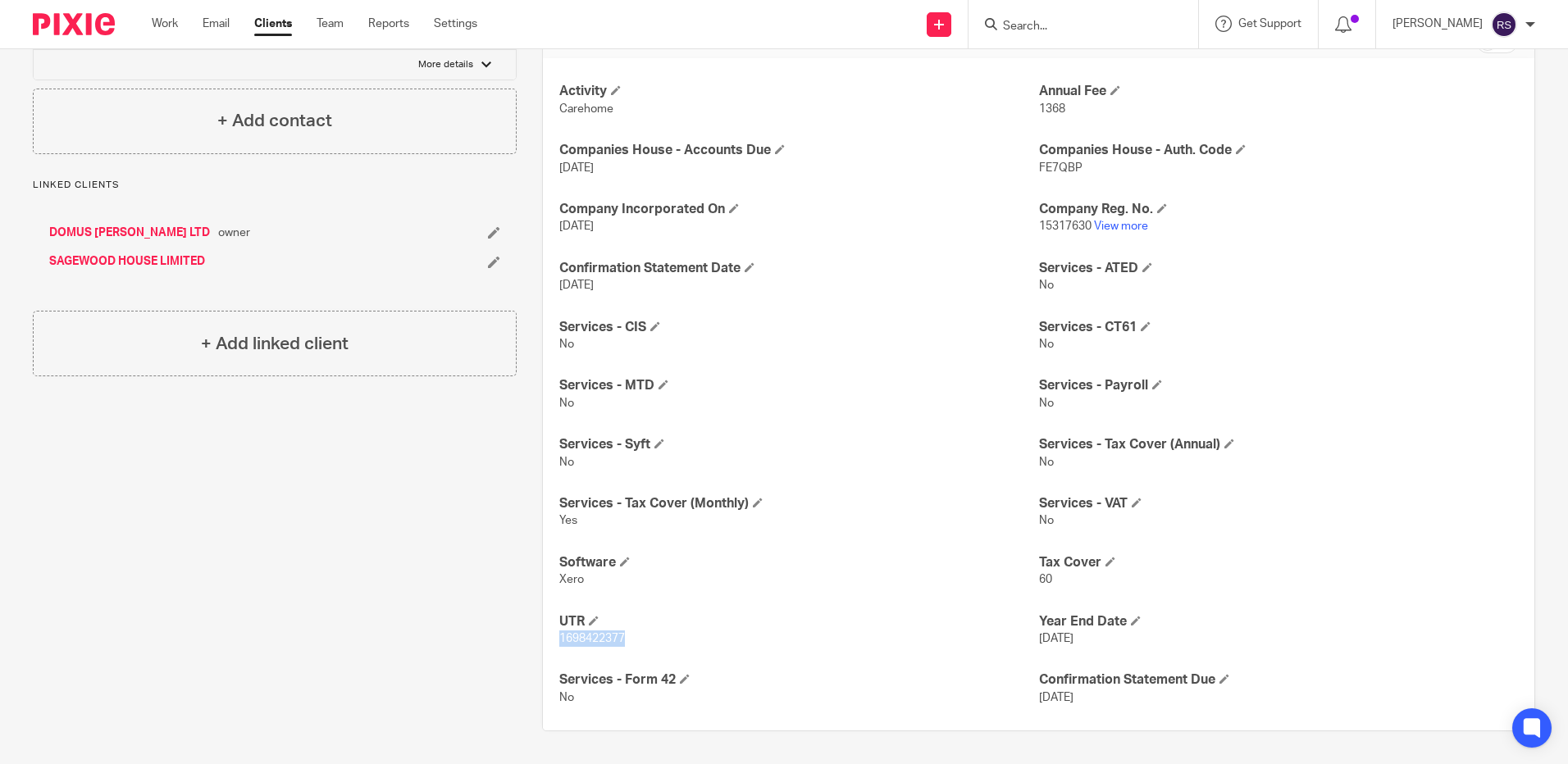
drag, startPoint x: 621, startPoint y: 641, endPoint x: 519, endPoint y: 641, distance: 102.0
click at [519, 641] on div "More details Client manager [PERSON_NAME] [PERSON_NAME] [PERSON_NAME] [PERSON_N…" at bounding box center [1026, 262] width 1019 height 939
copy span "1698422377"
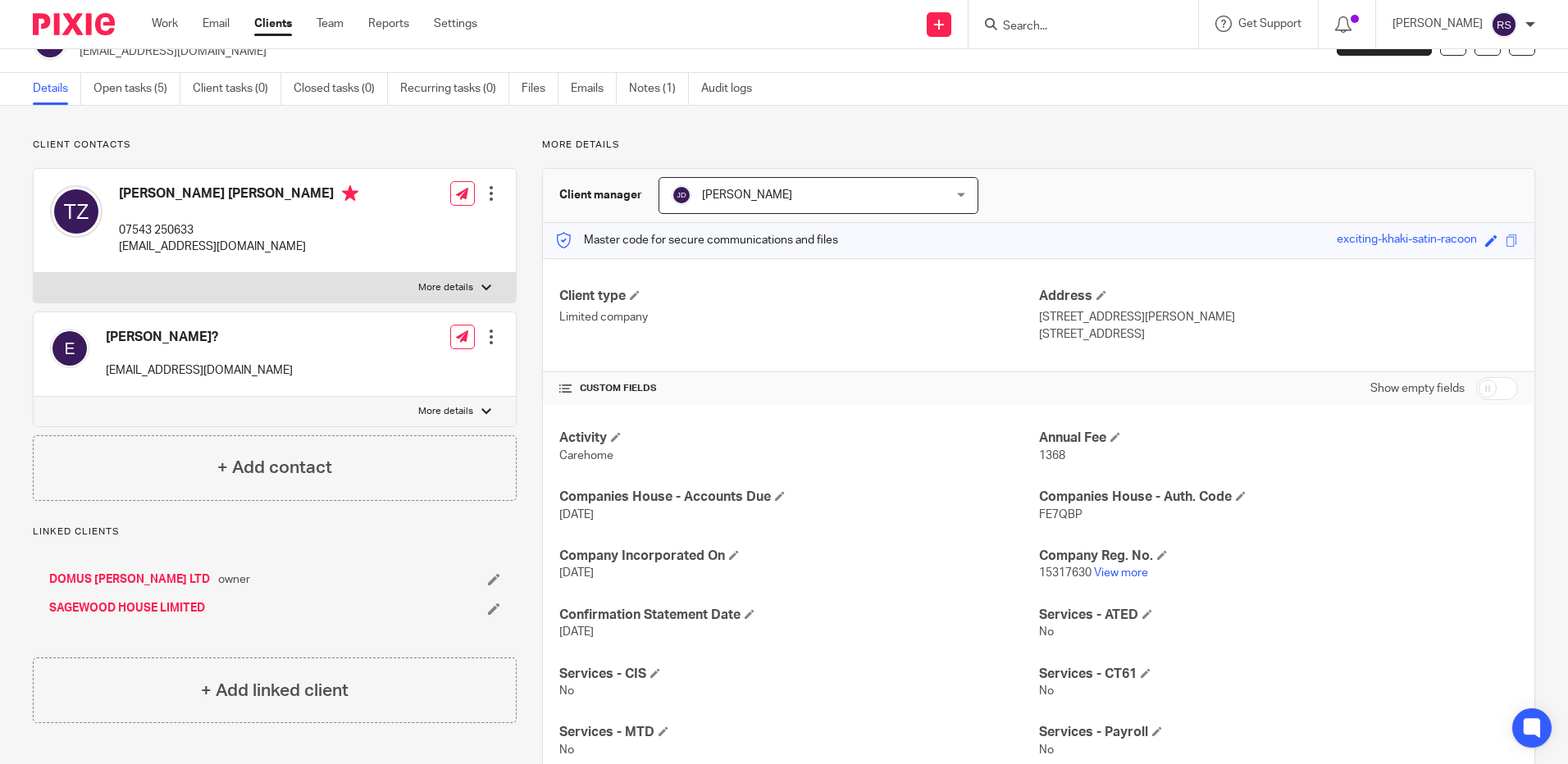
scroll to position [0, 0]
